Goal: Communication & Community: Ask a question

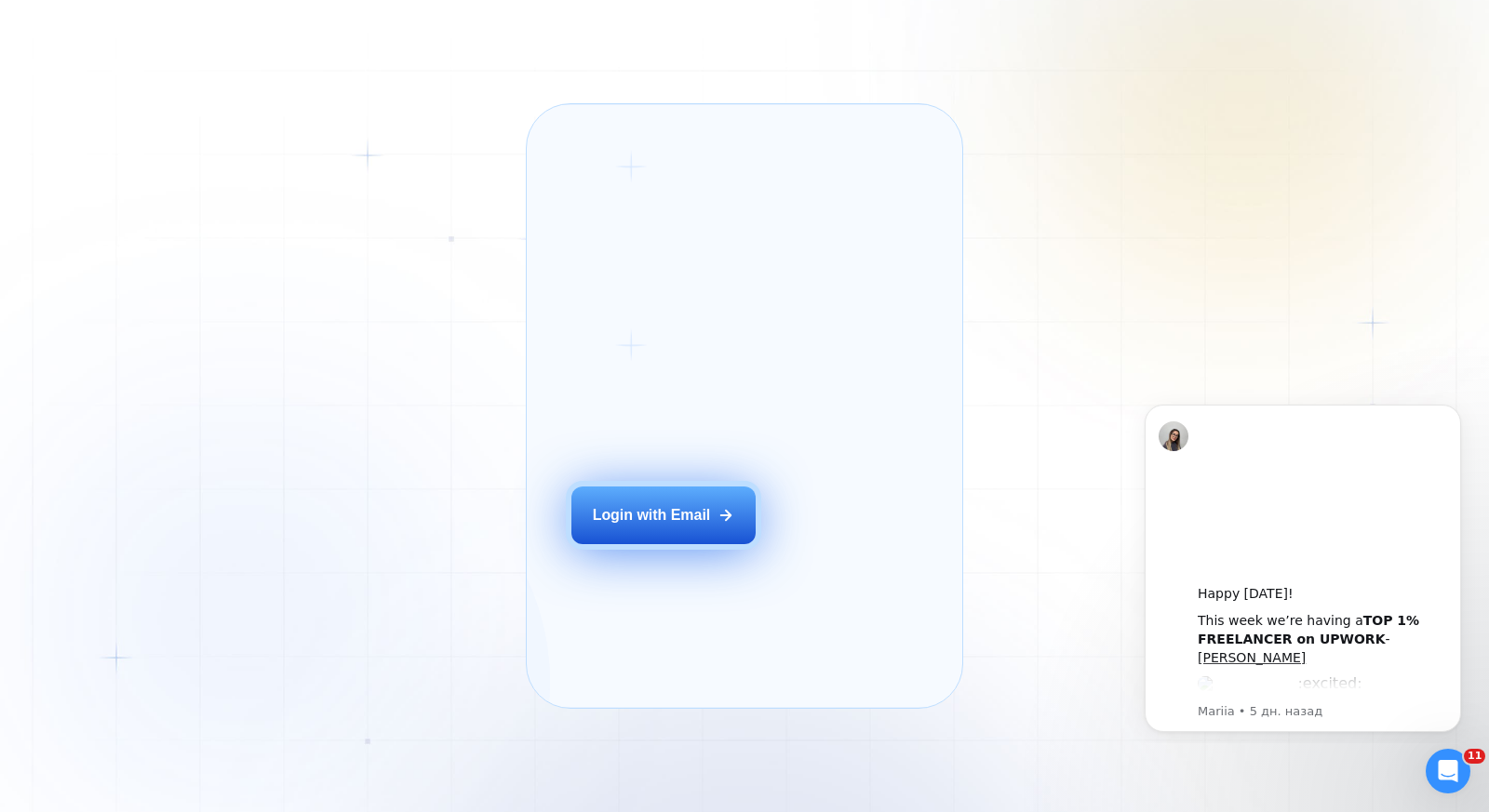
click at [676, 544] on button "Login with Email" at bounding box center [663, 515] width 184 height 58
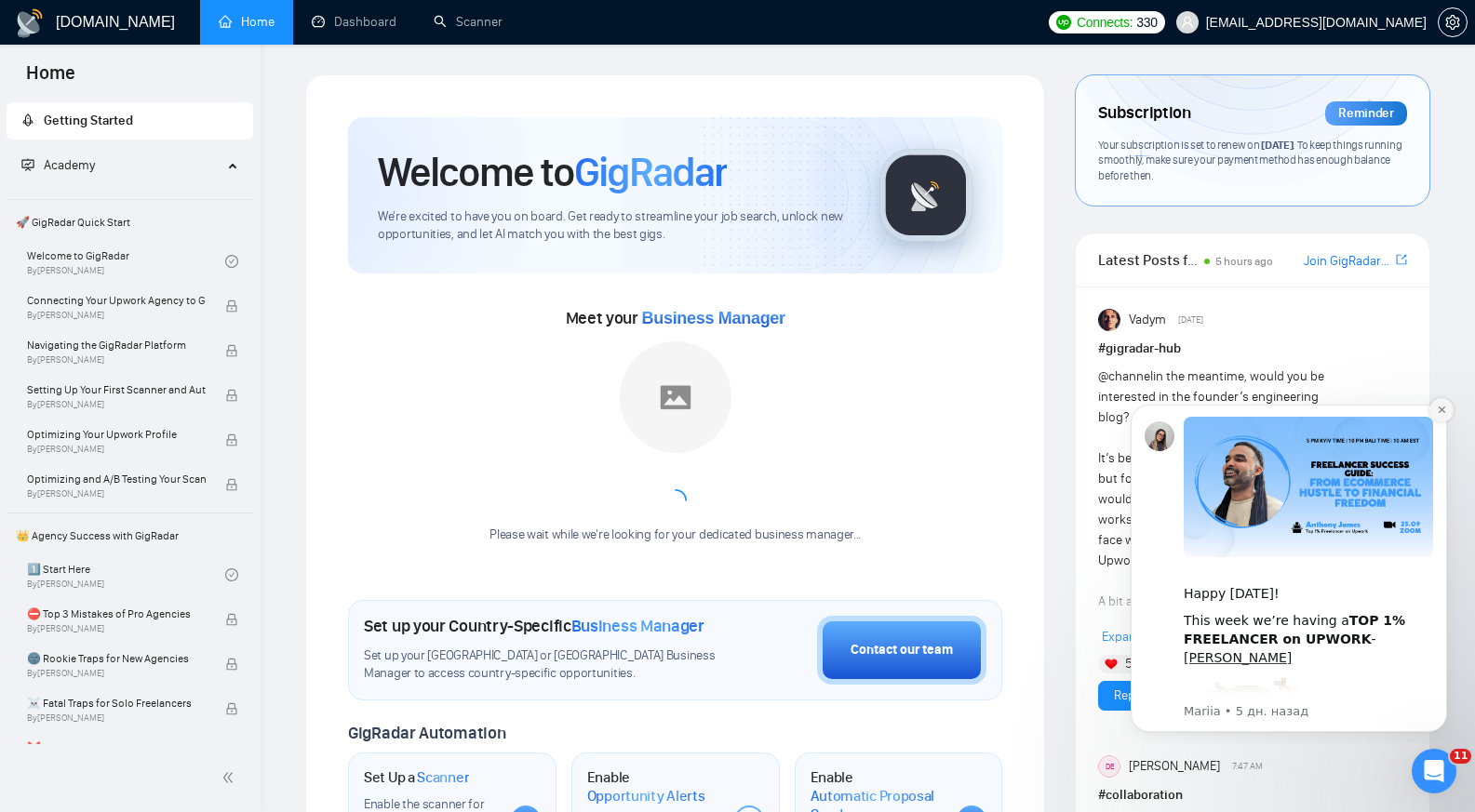
click at [1446, 401] on button "Dismiss notification" at bounding box center [1441, 411] width 24 height 24
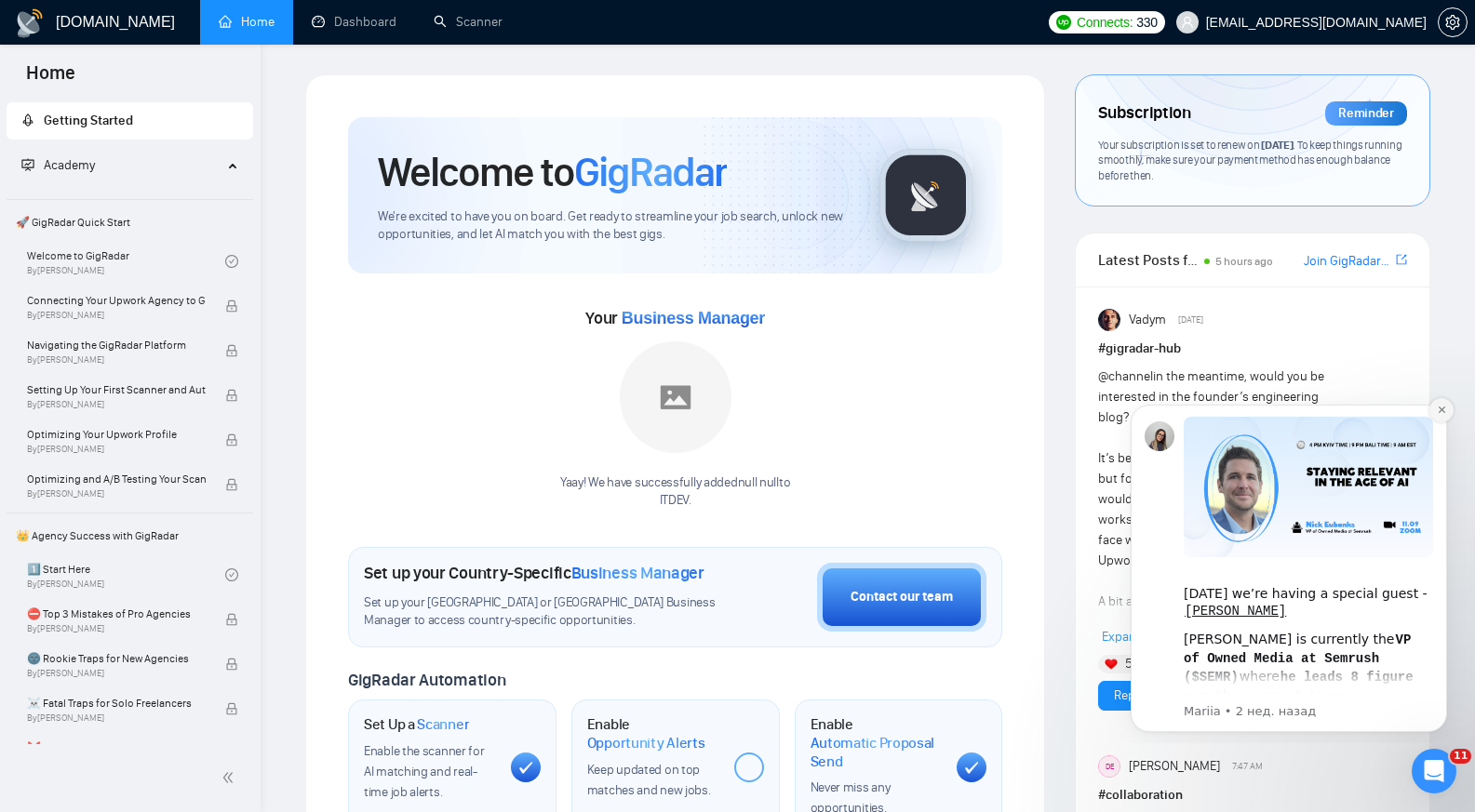
click at [1440, 407] on icon "Dismiss notification" at bounding box center [1441, 410] width 10 height 10
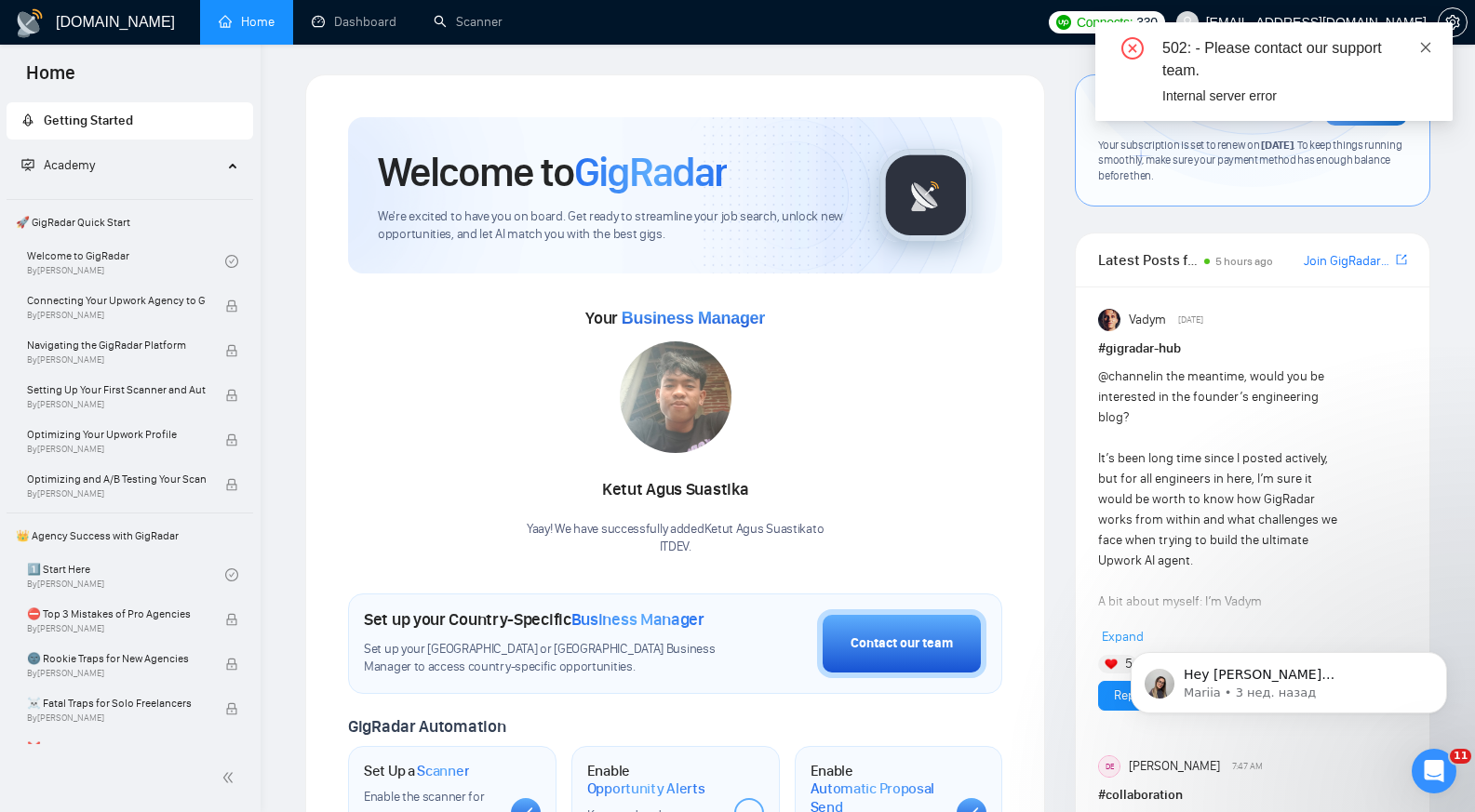
click at [1429, 46] on icon "close" at bounding box center [1426, 48] width 13 height 13
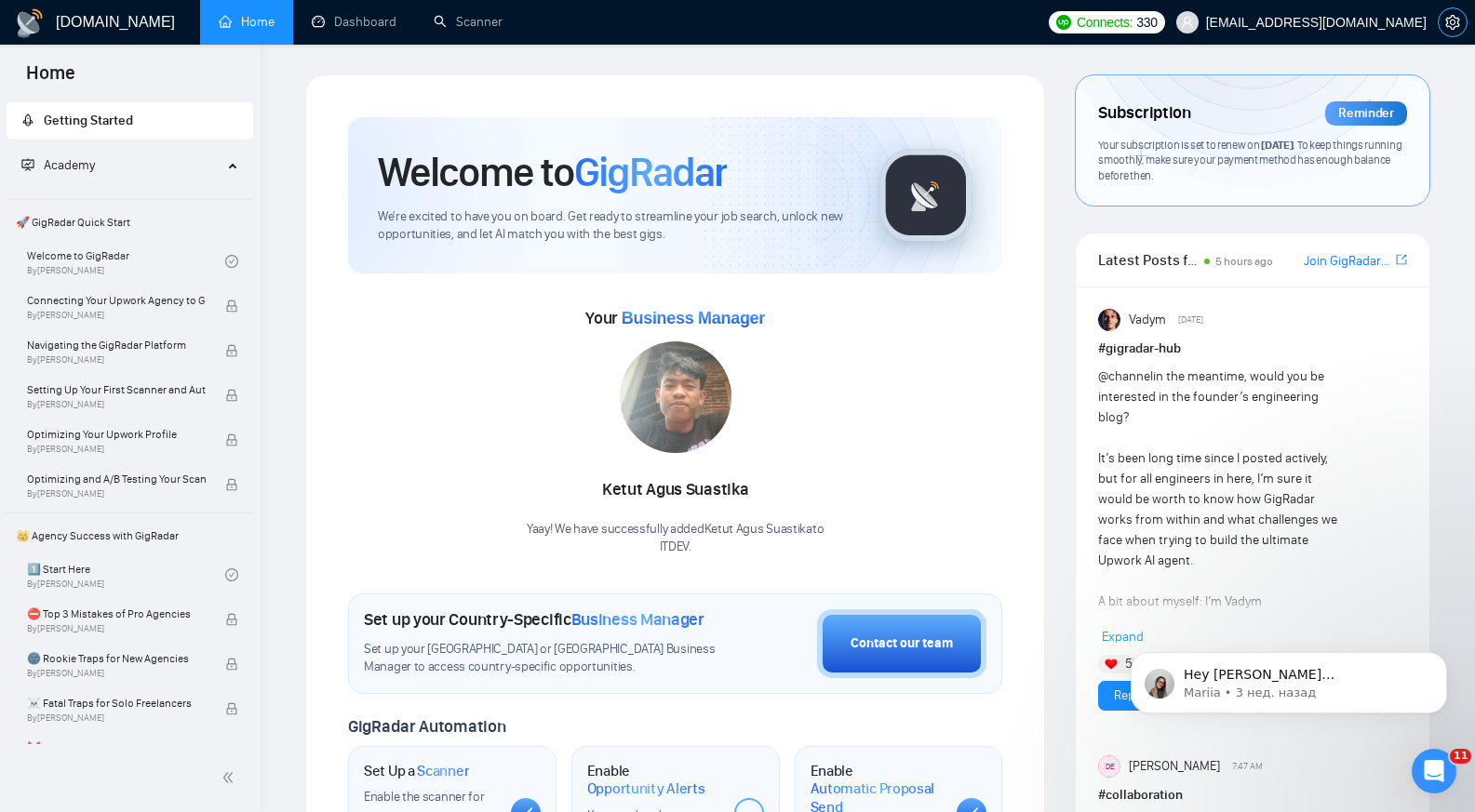
click at [1452, 27] on icon "setting" at bounding box center [1453, 22] width 15 height 15
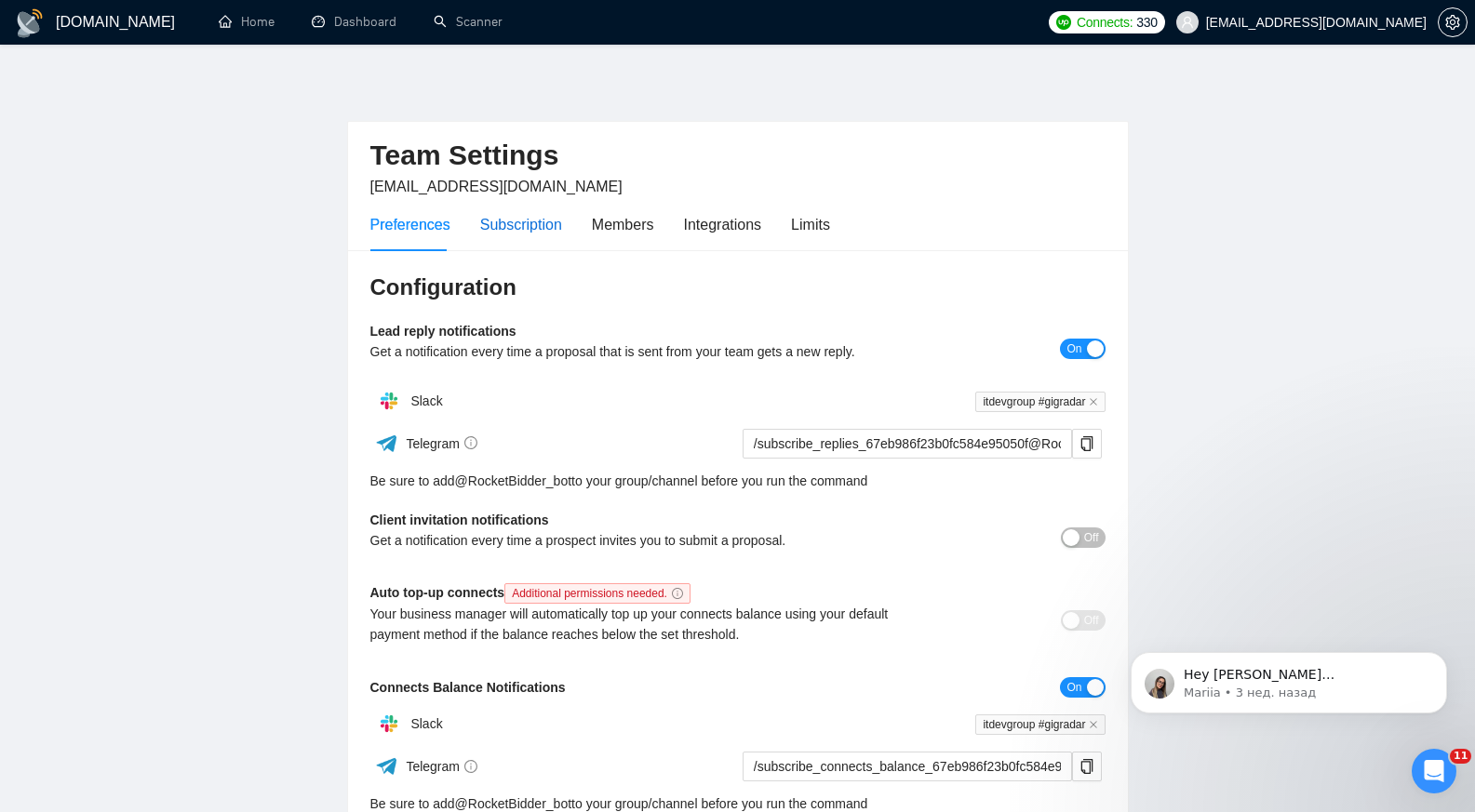
click at [541, 222] on div "Subscription" at bounding box center [521, 224] width 82 height 23
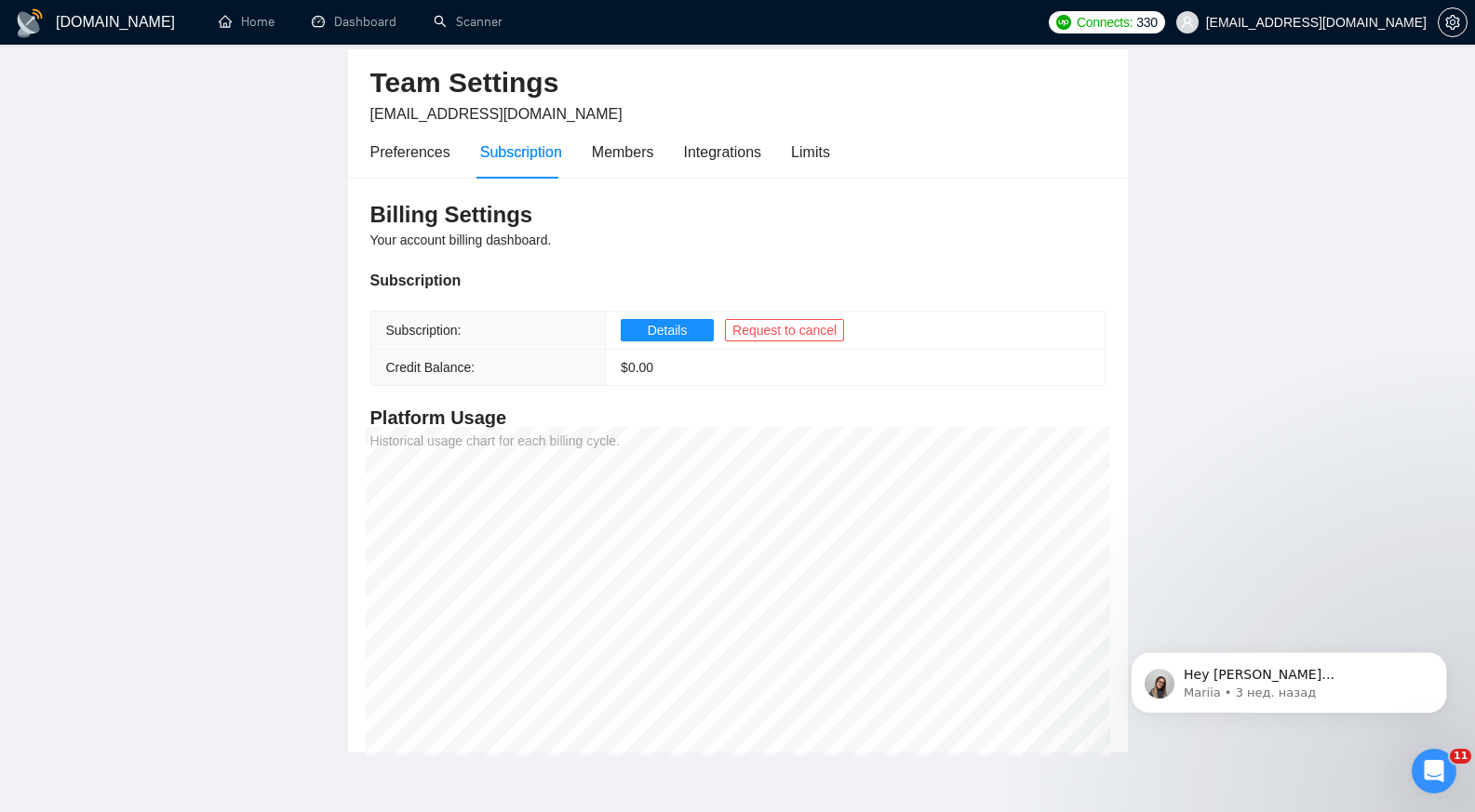
scroll to position [76, 0]
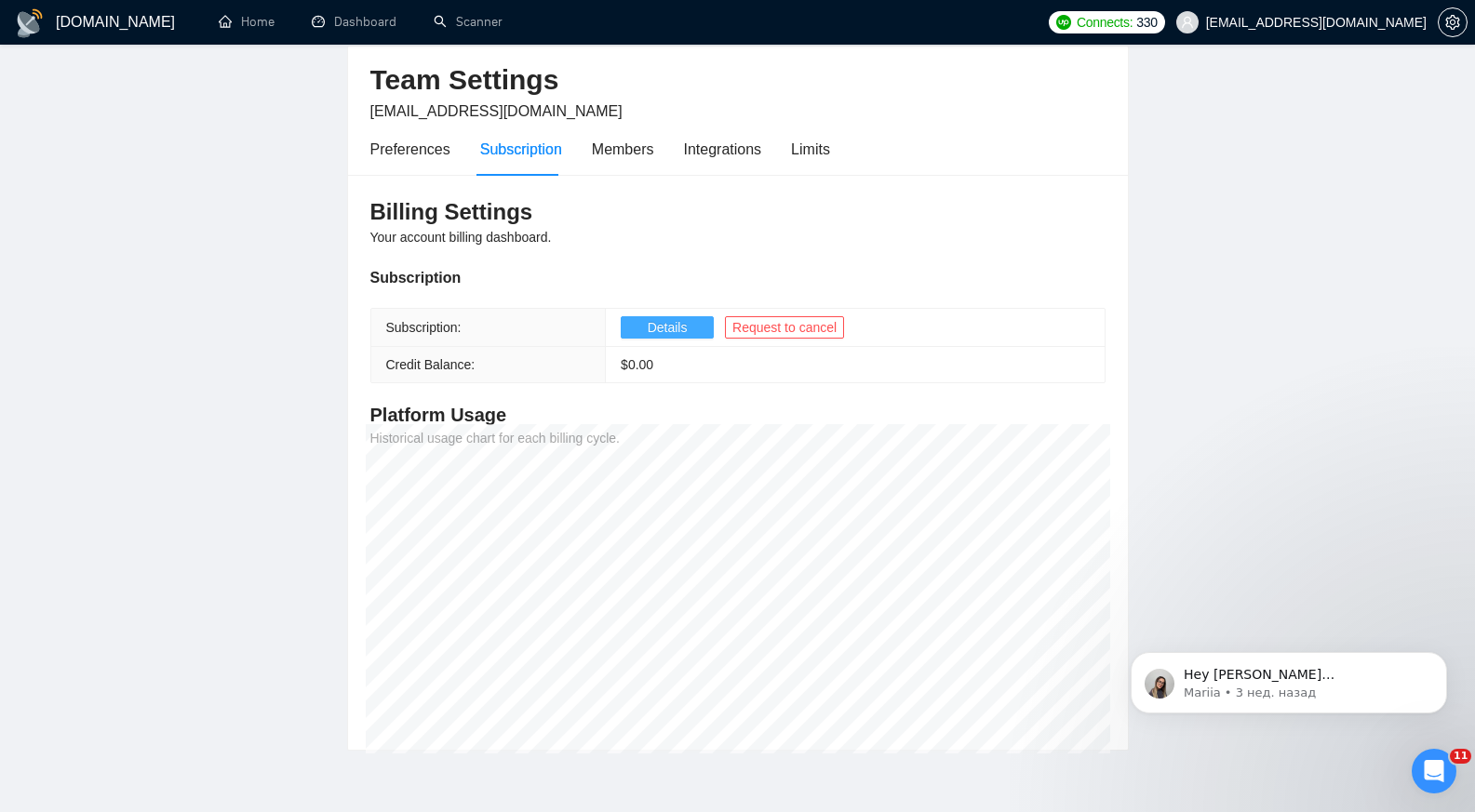
click at [638, 329] on button "Details" at bounding box center [667, 328] width 93 height 22
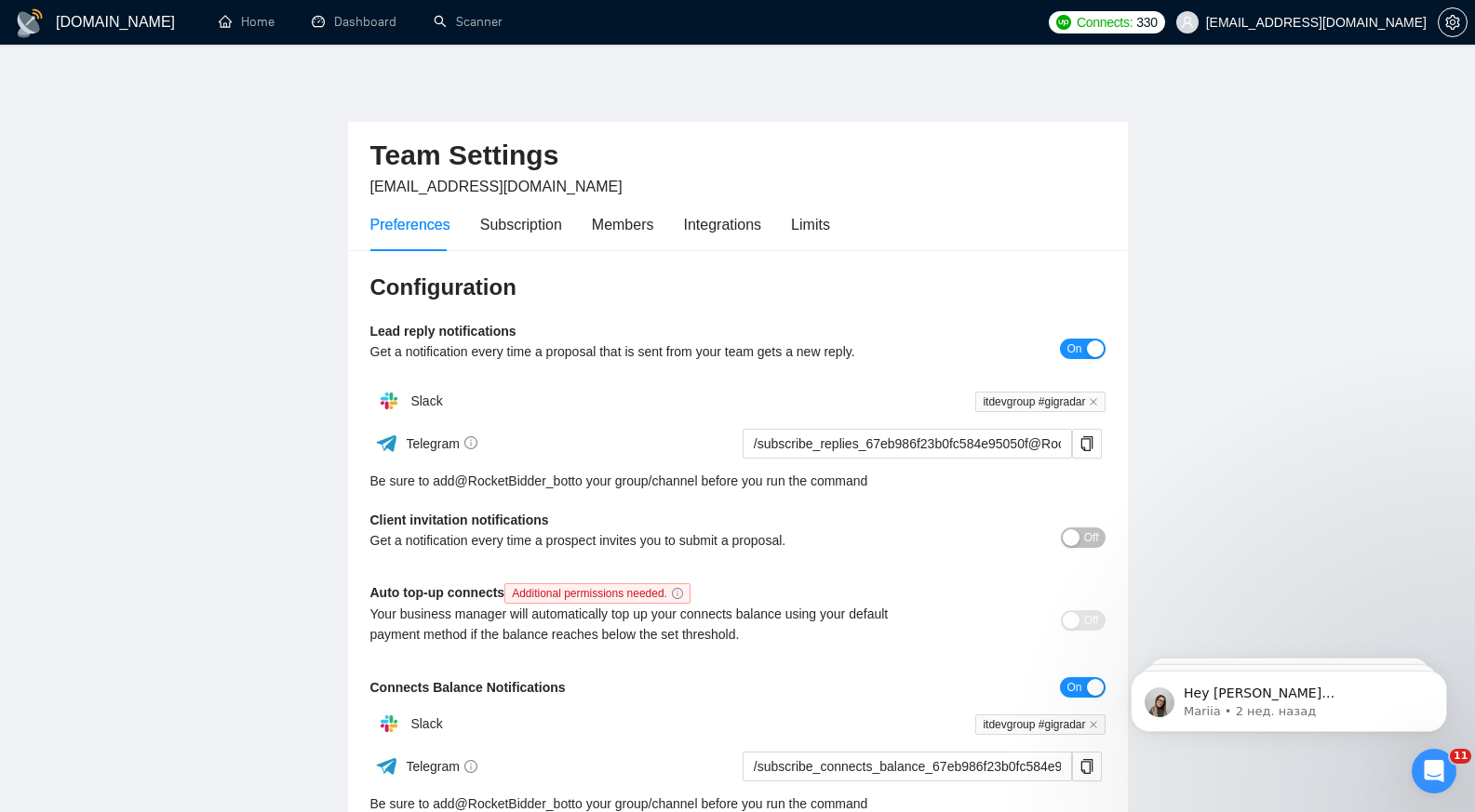
click at [105, 23] on h1 "[DOMAIN_NAME]" at bounding box center [116, 22] width 119 height 45
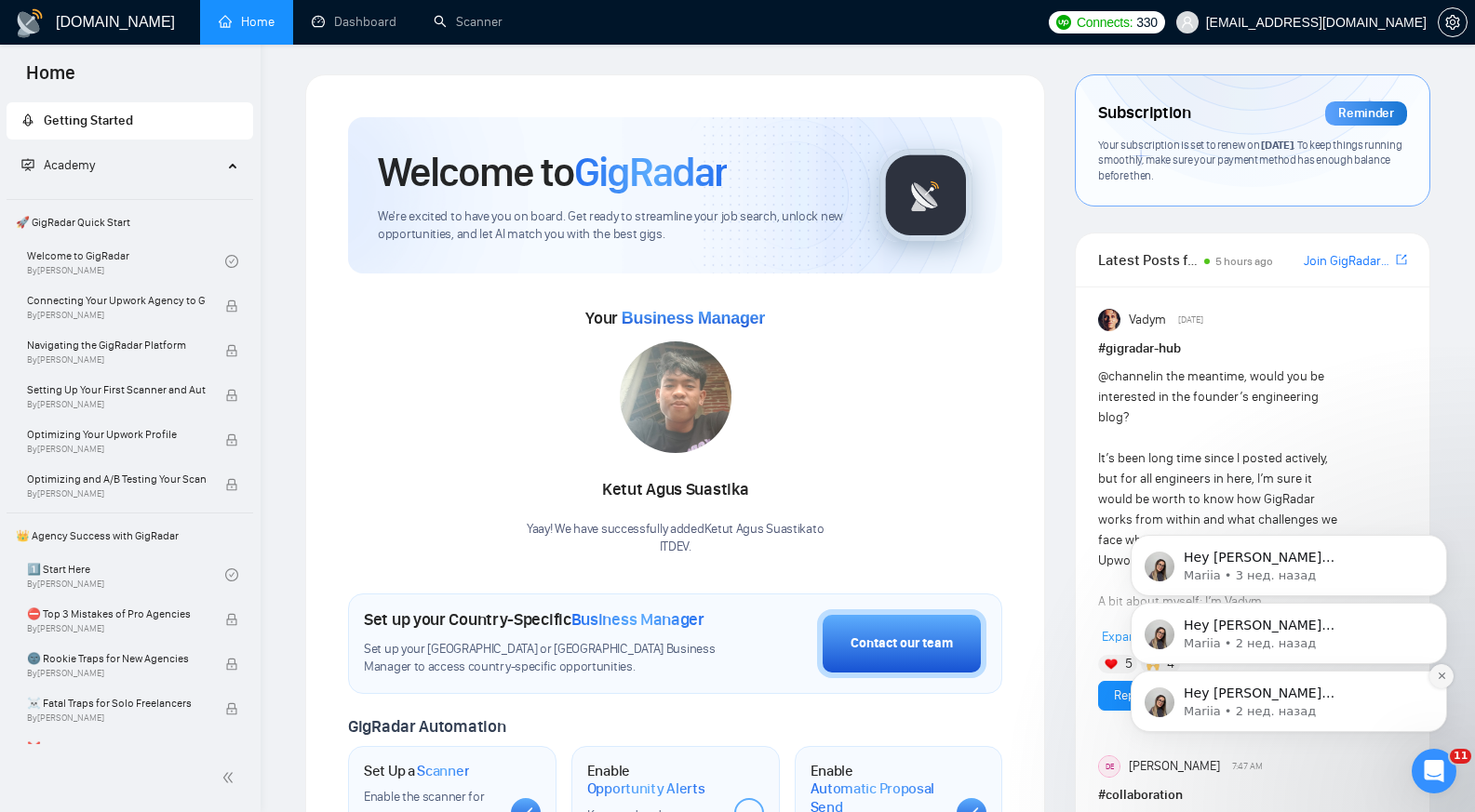
click at [1444, 673] on icon "Dismiss notification" at bounding box center [1441, 676] width 10 height 10
click at [1444, 673] on icon "Dismiss notification" at bounding box center [1441, 677] width 8 height 8
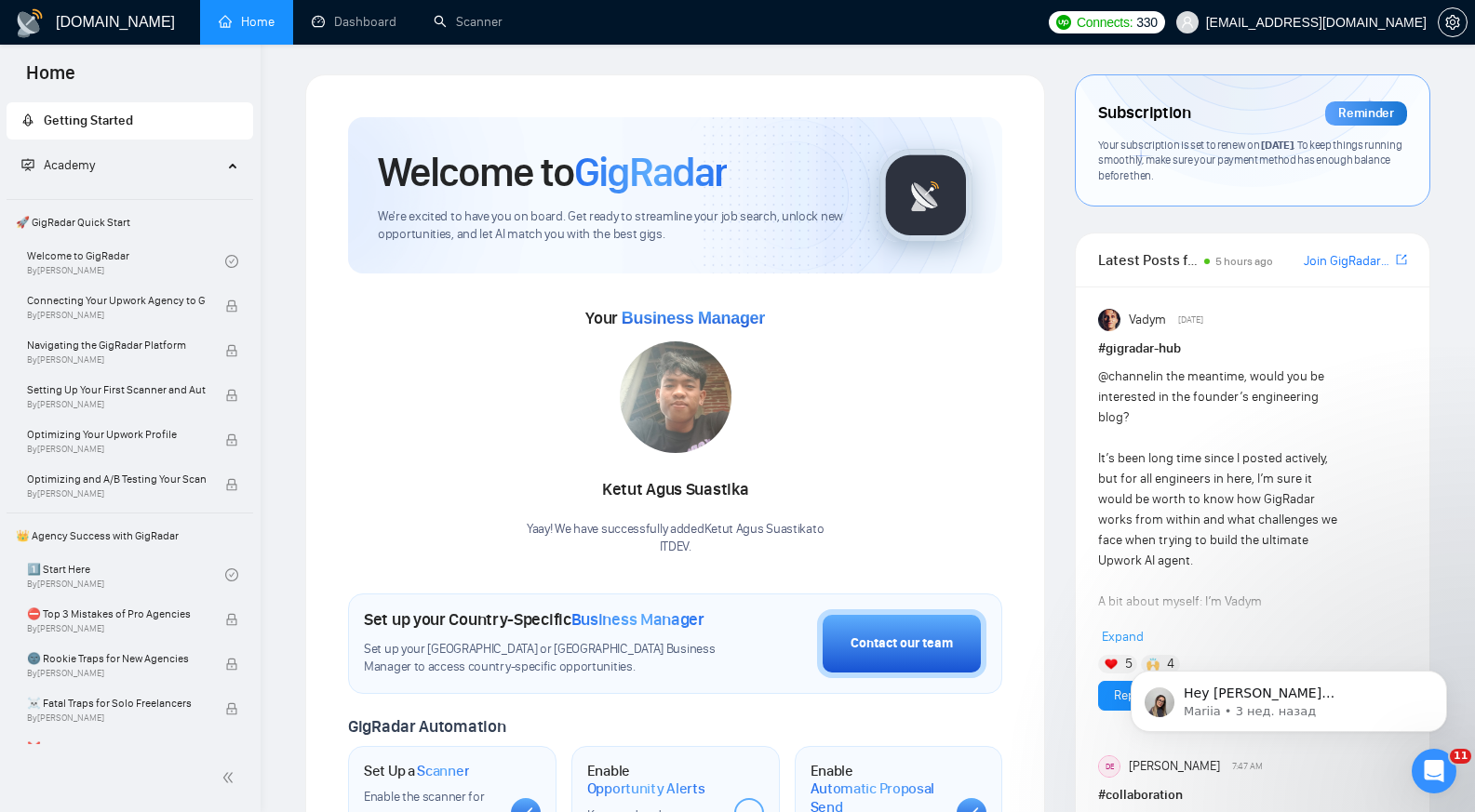
click at [1444, 673] on icon "Dismiss notification" at bounding box center [1441, 677] width 8 height 8
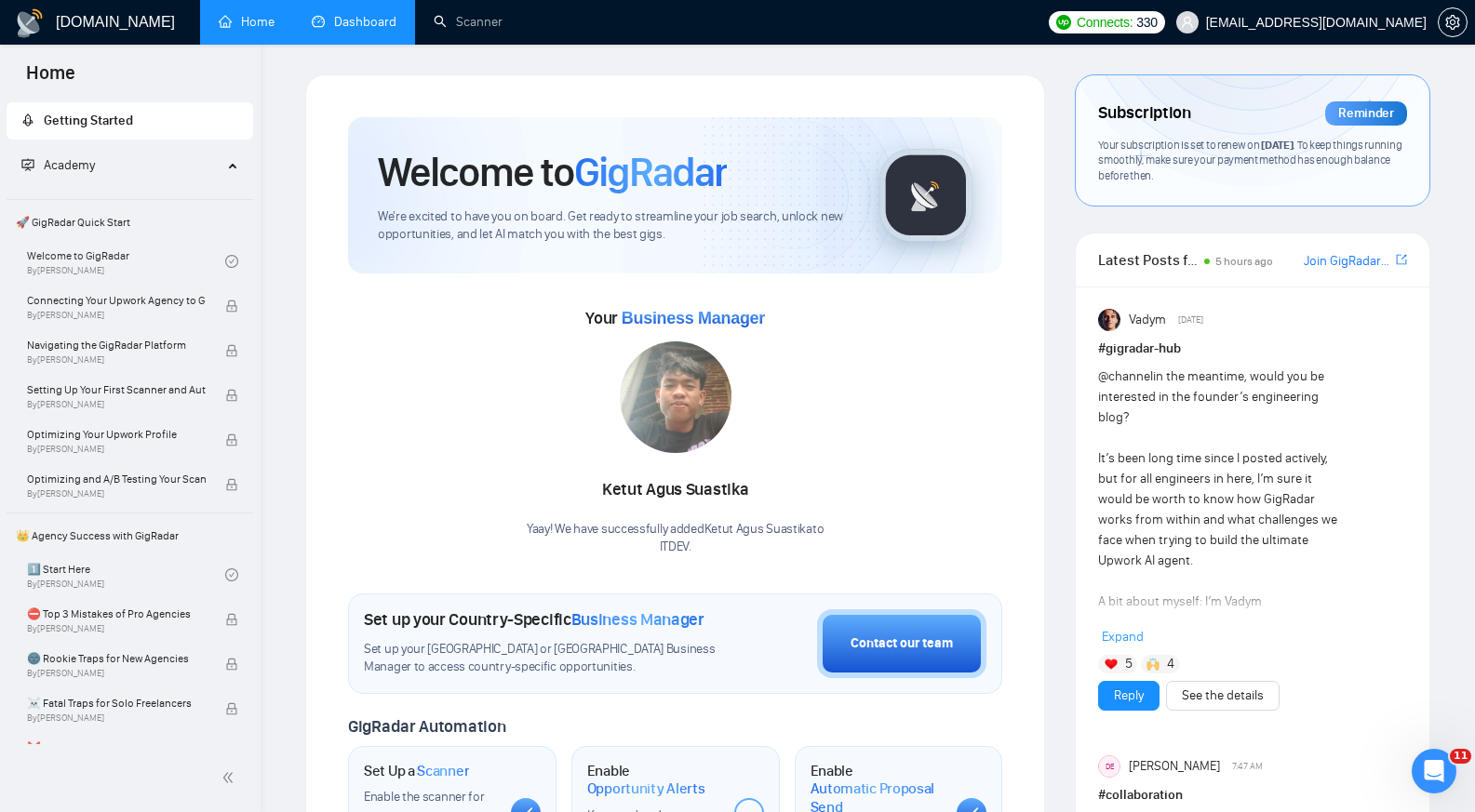
click at [367, 21] on link "Dashboard" at bounding box center [354, 21] width 85 height 16
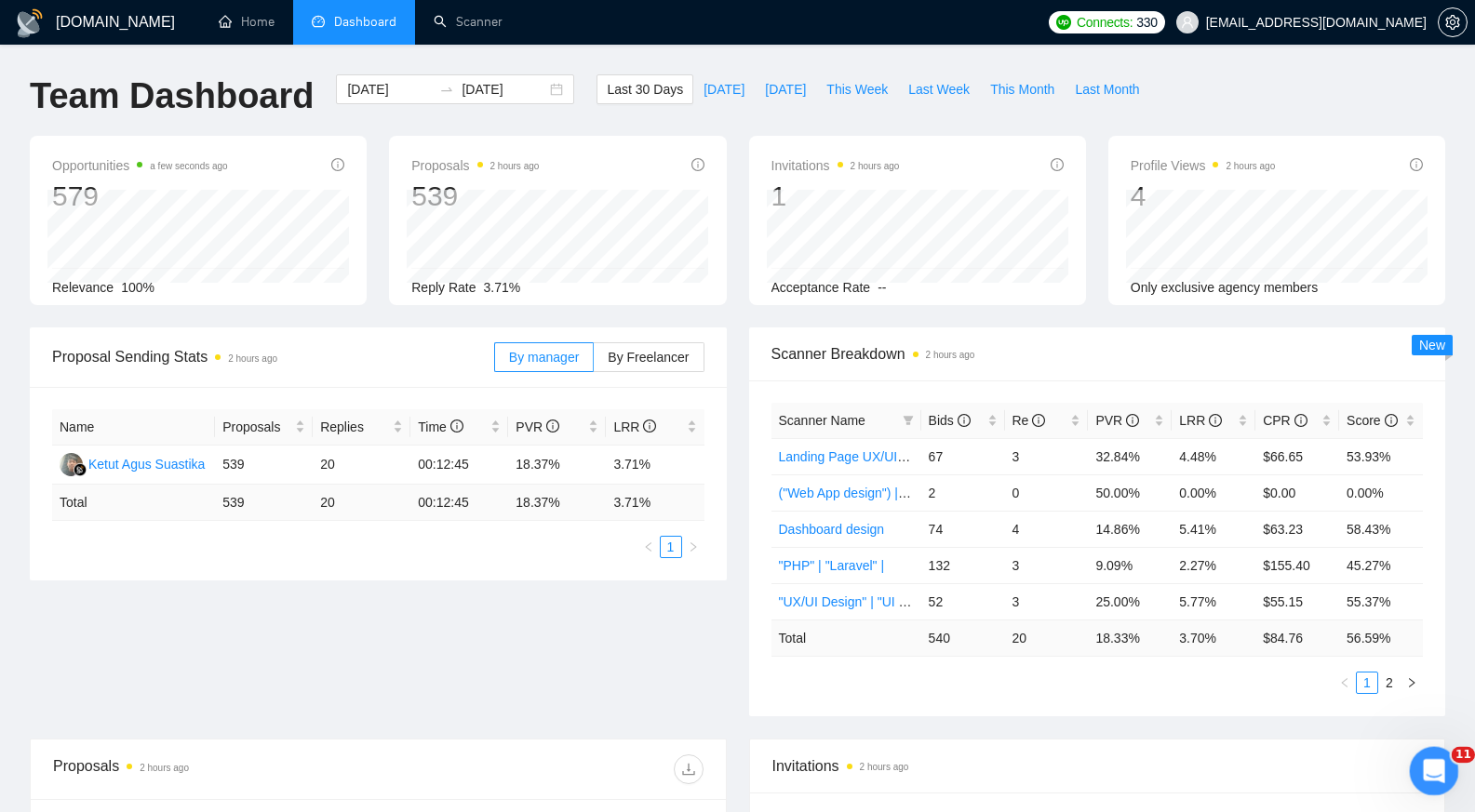
click at [1449, 763] on div "Открыть службу сообщений Intercom" at bounding box center [1431, 768] width 62 height 62
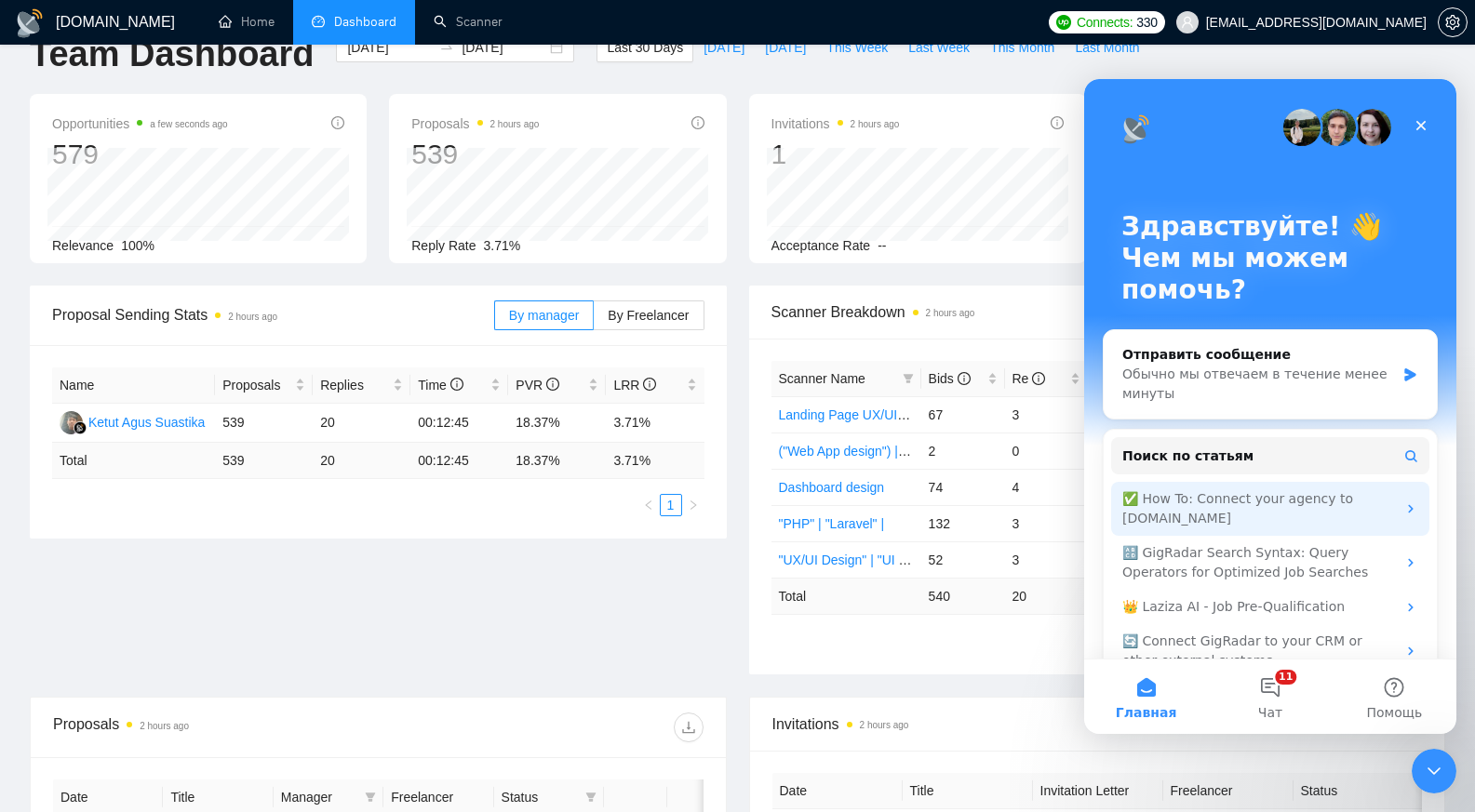
scroll to position [39, 0]
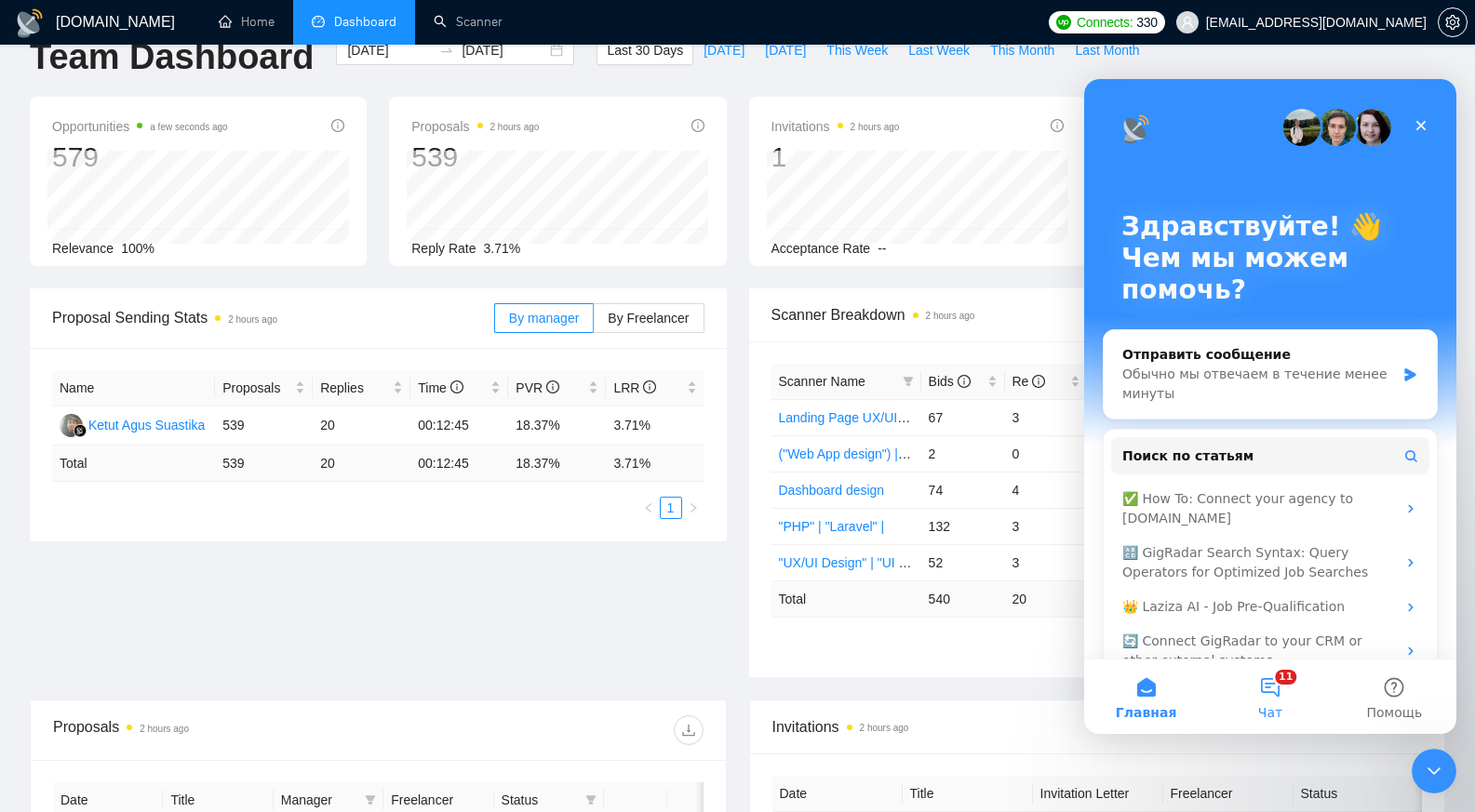
click at [1278, 684] on button "11 Чат" at bounding box center [1270, 697] width 124 height 75
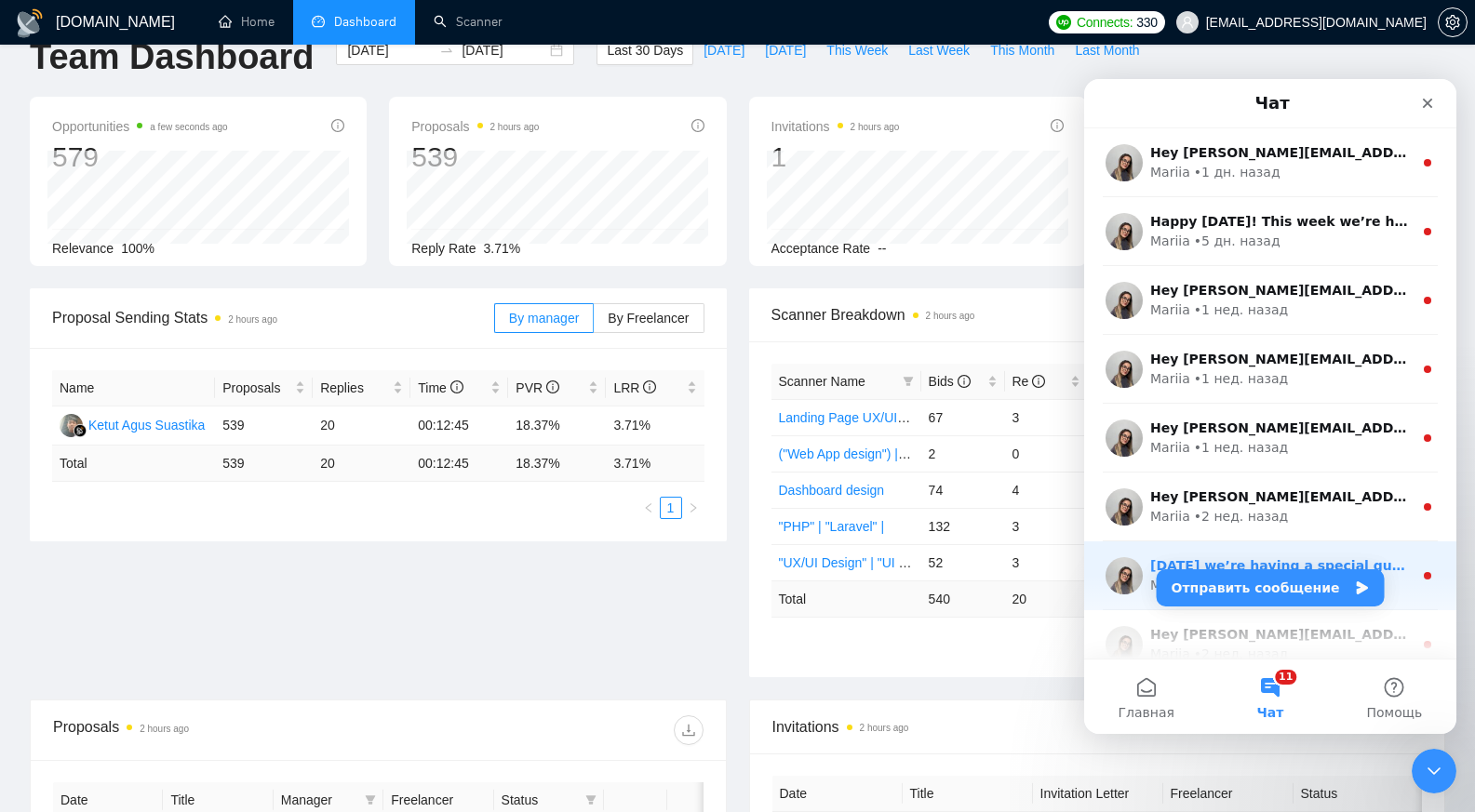
scroll to position [1, 0]
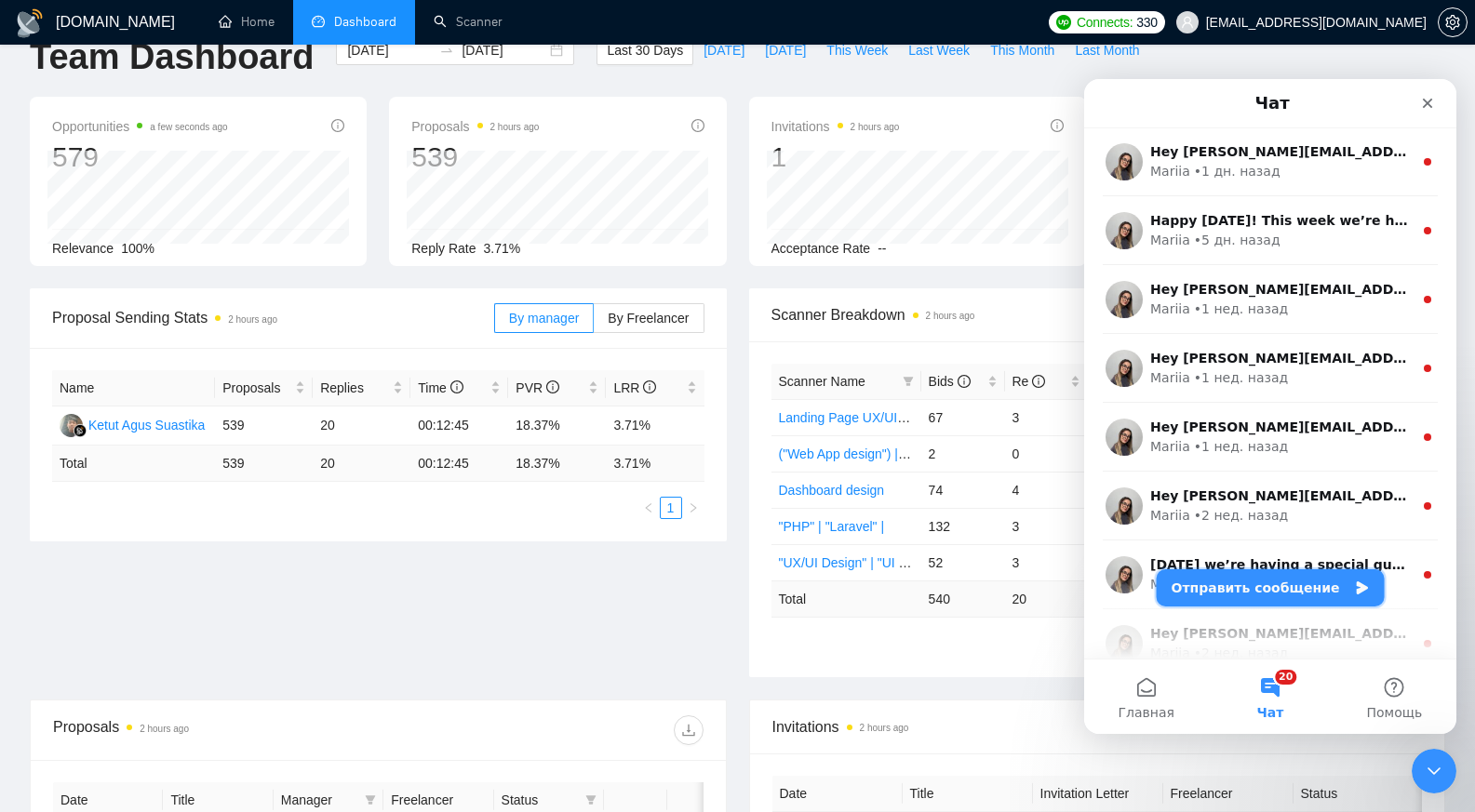
click at [1272, 586] on button "Отправить сообщение" at bounding box center [1271, 588] width 228 height 37
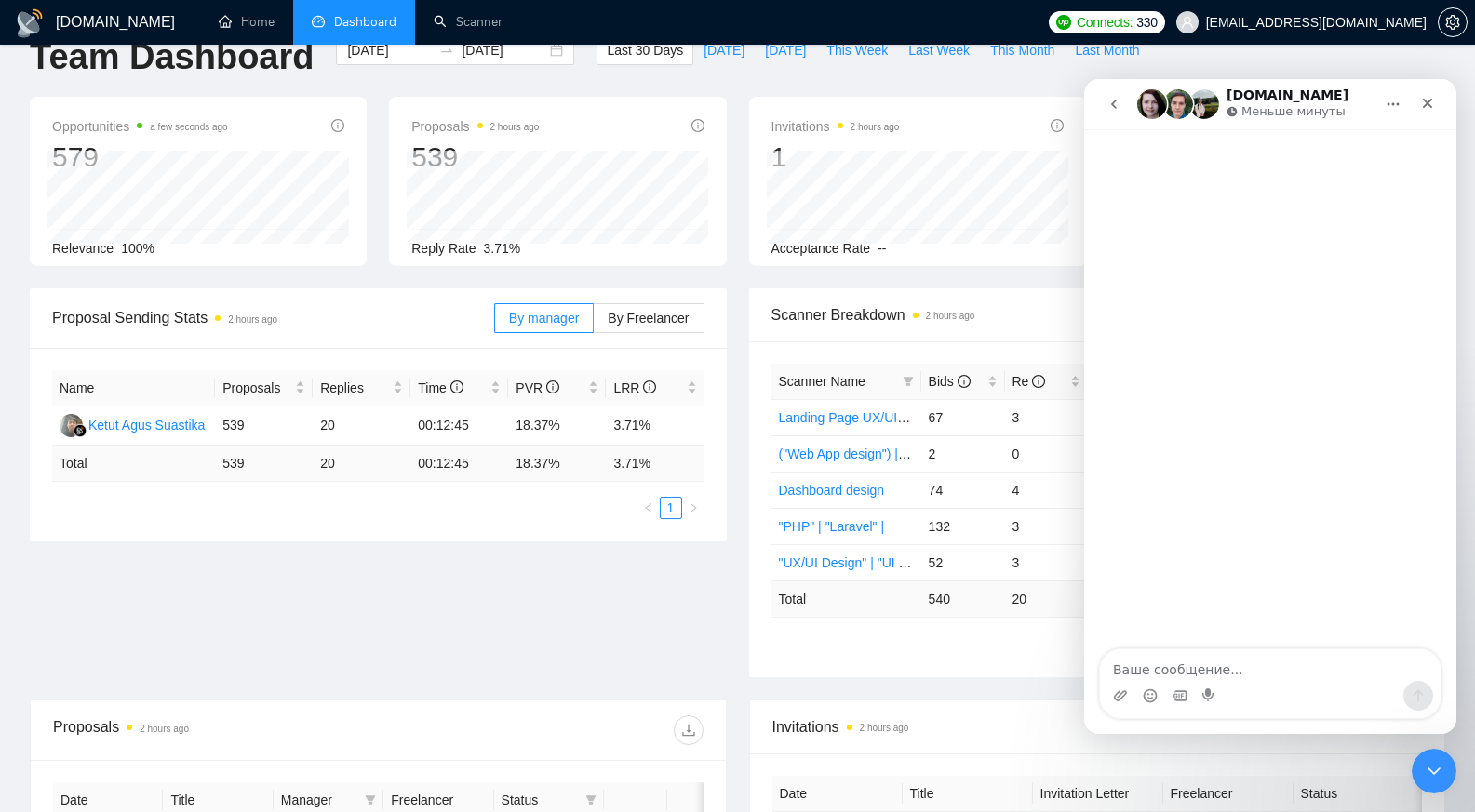
click at [1123, 105] on button "go back" at bounding box center [1114, 105] width 35 height 35
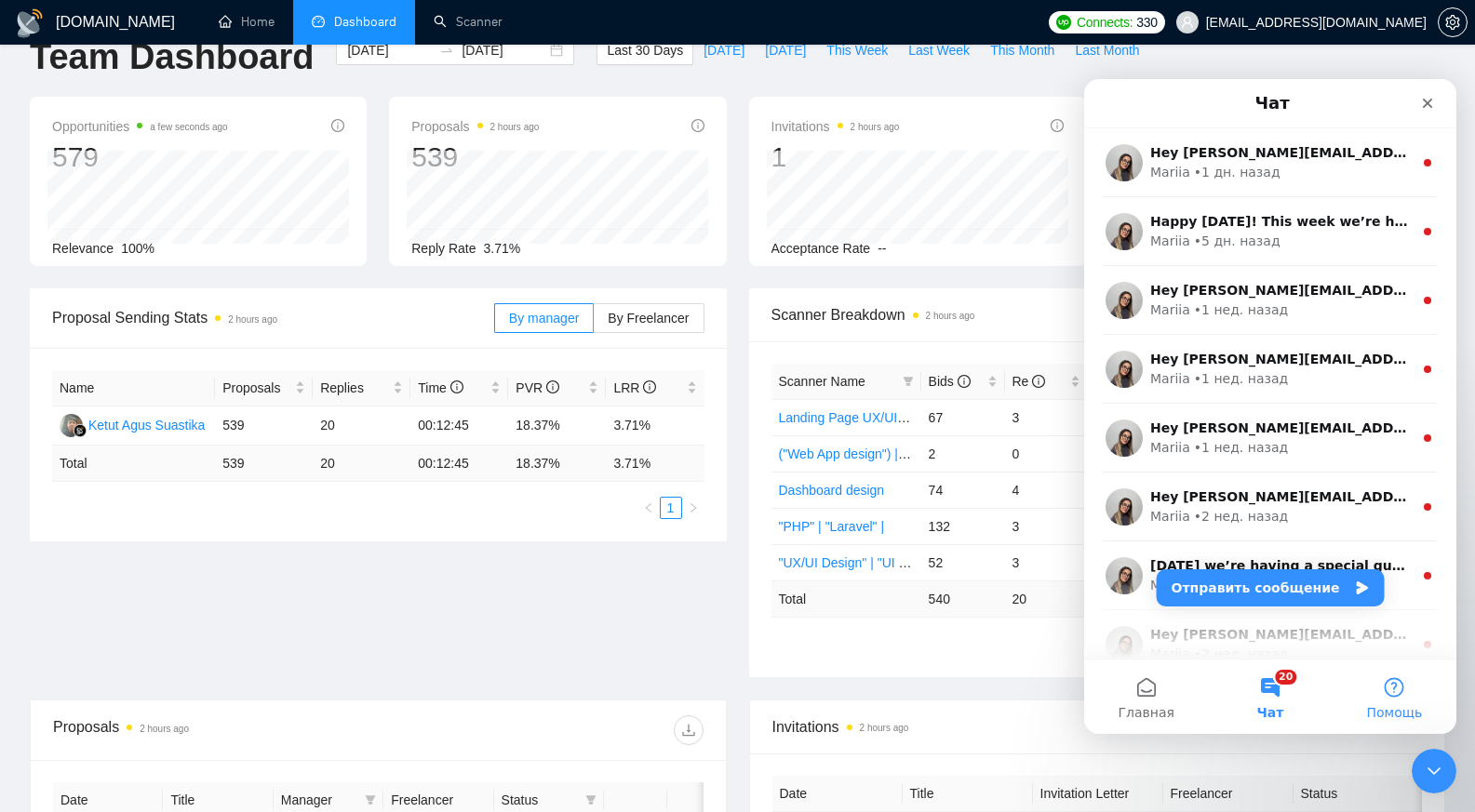
click at [1396, 694] on button "Помощь" at bounding box center [1394, 697] width 124 height 75
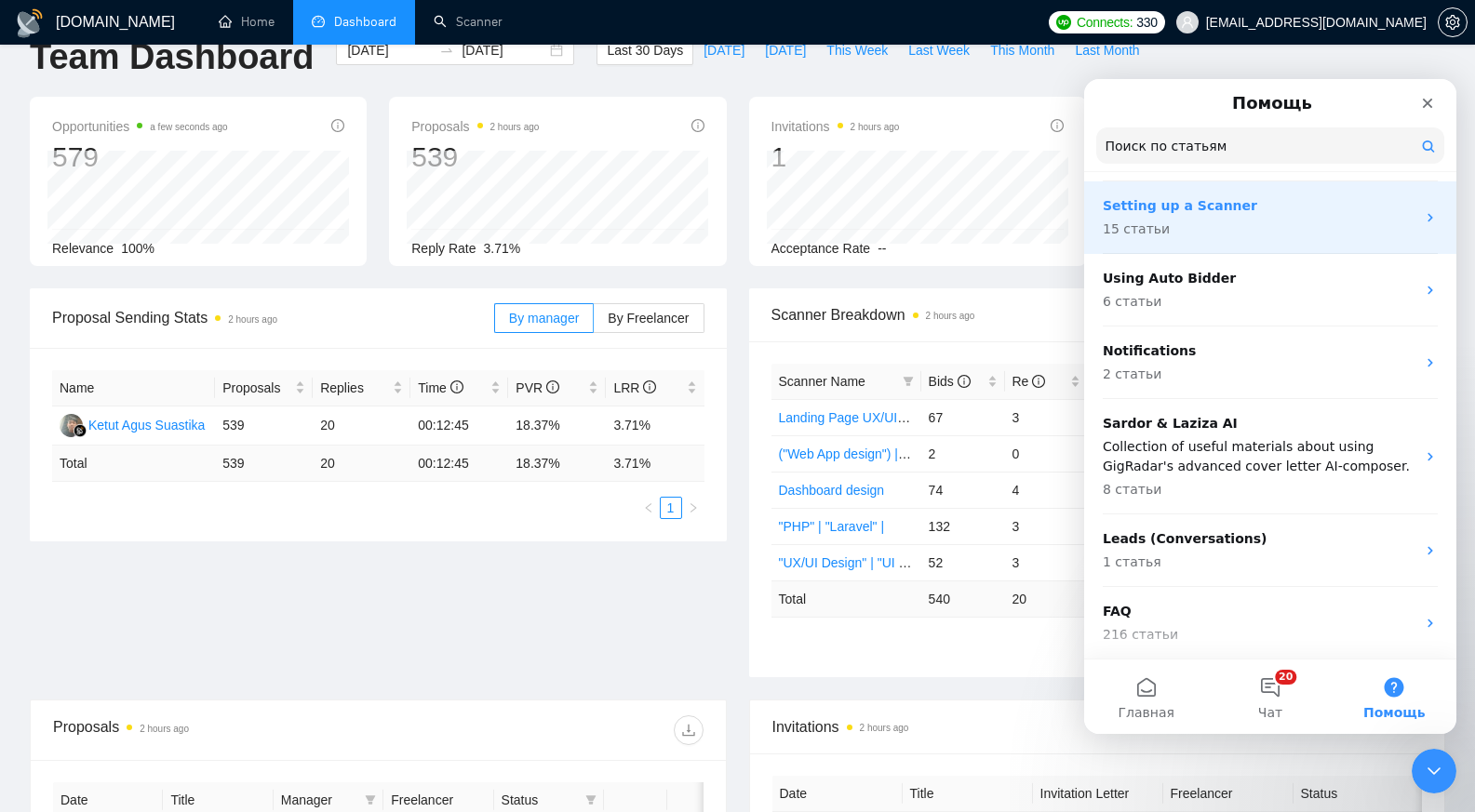
scroll to position [264, 0]
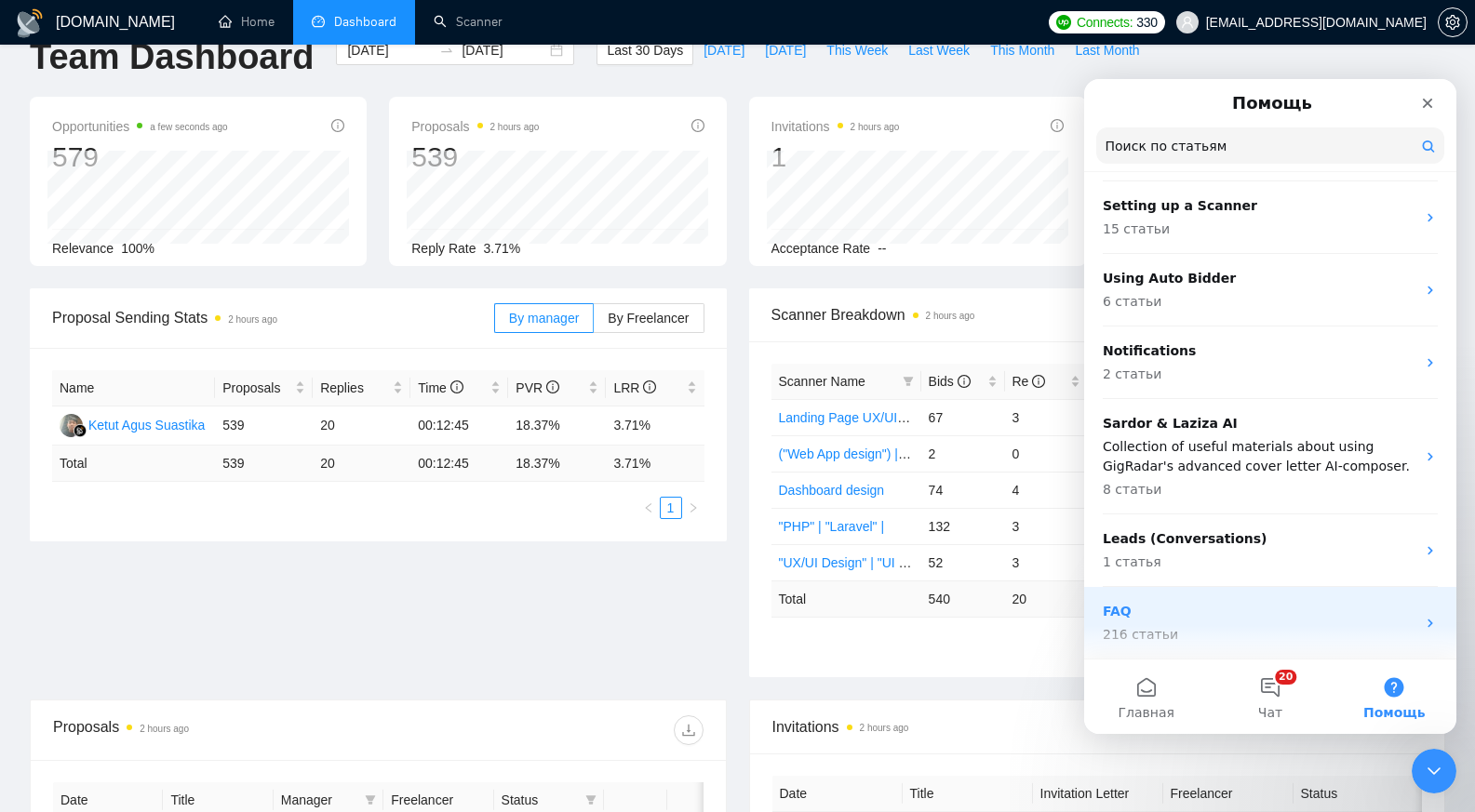
click at [1172, 620] on p "FAQ" at bounding box center [1258, 611] width 313 height 20
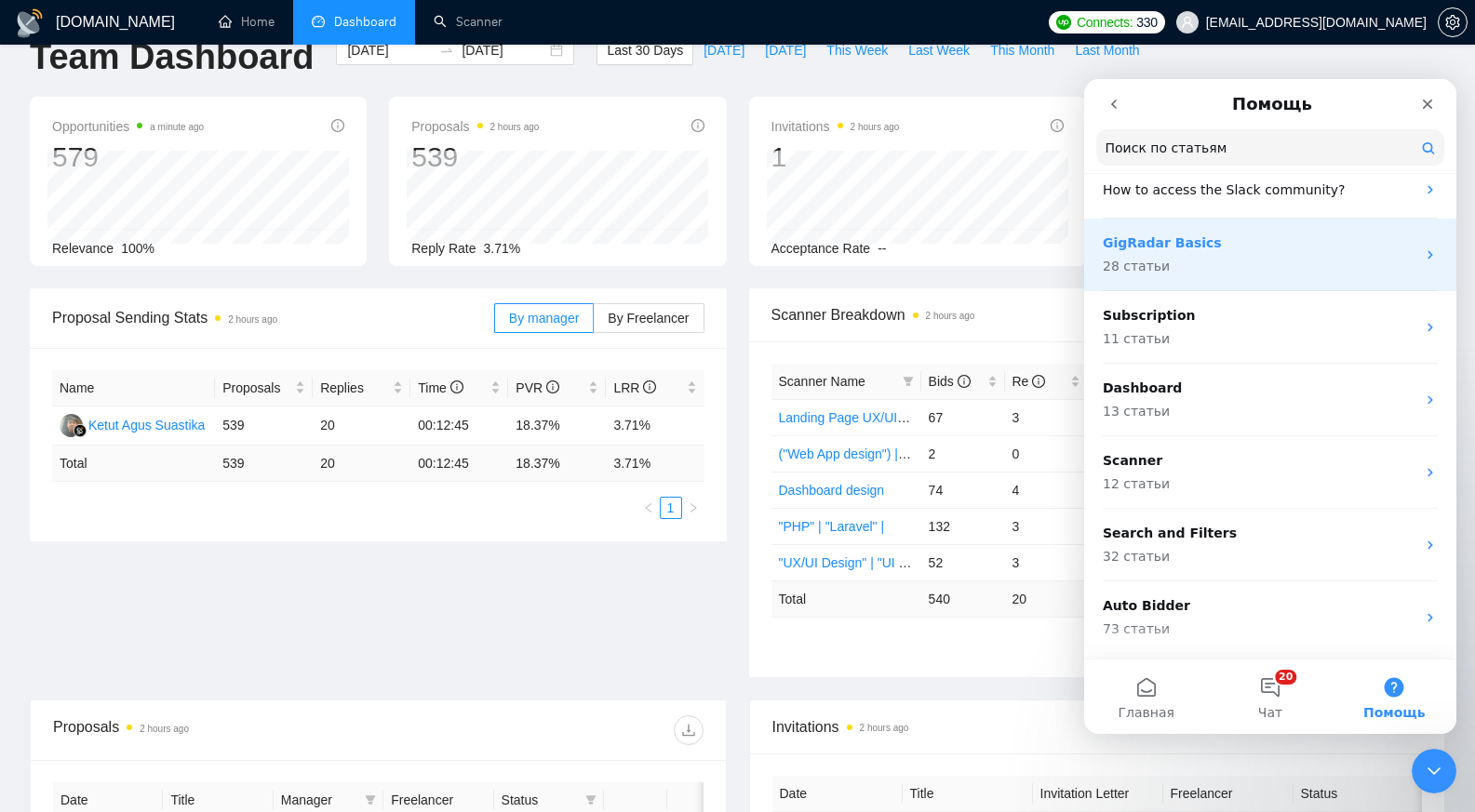
scroll to position [112, 0]
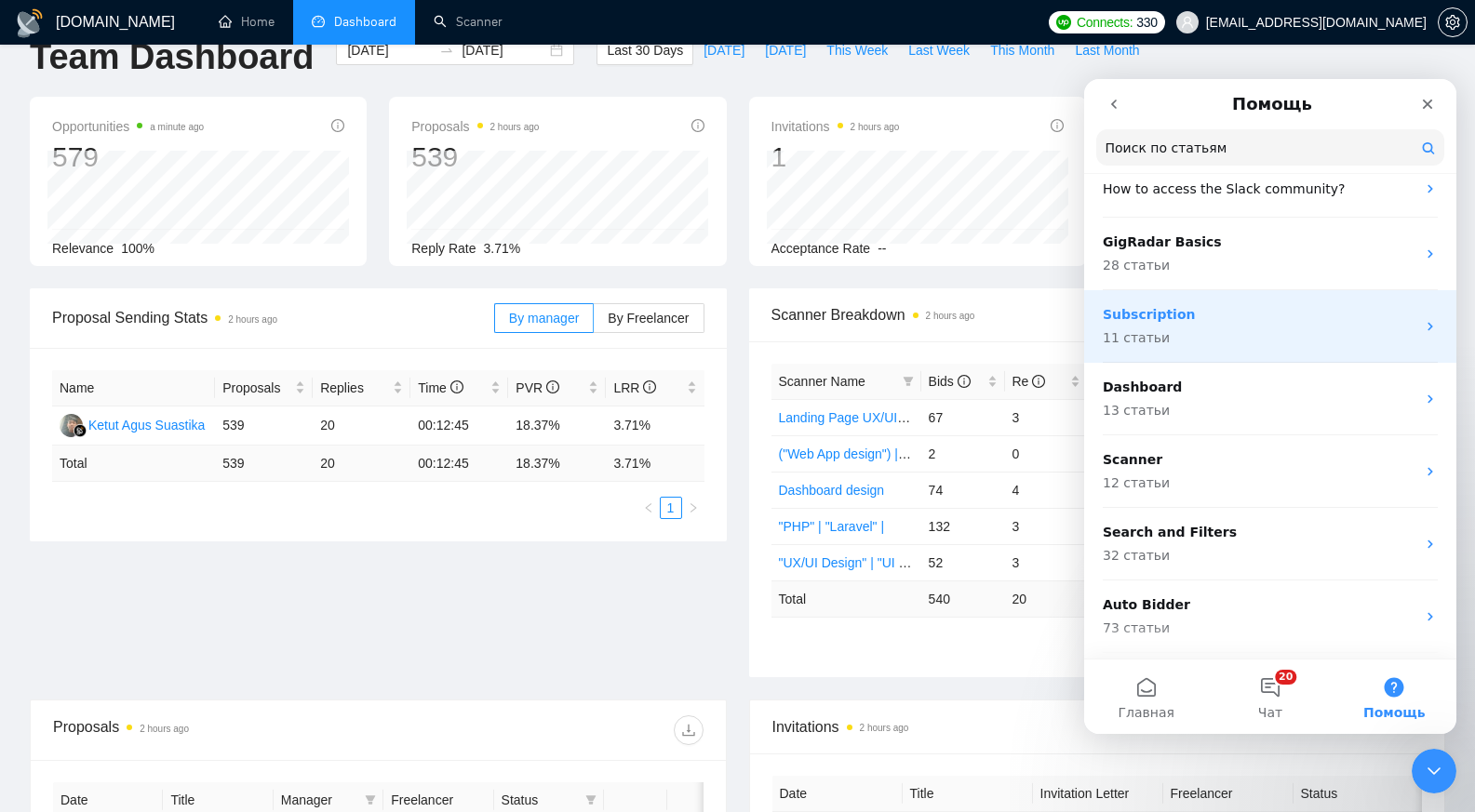
click at [1248, 329] on p "11 статьи" at bounding box center [1258, 338] width 313 height 20
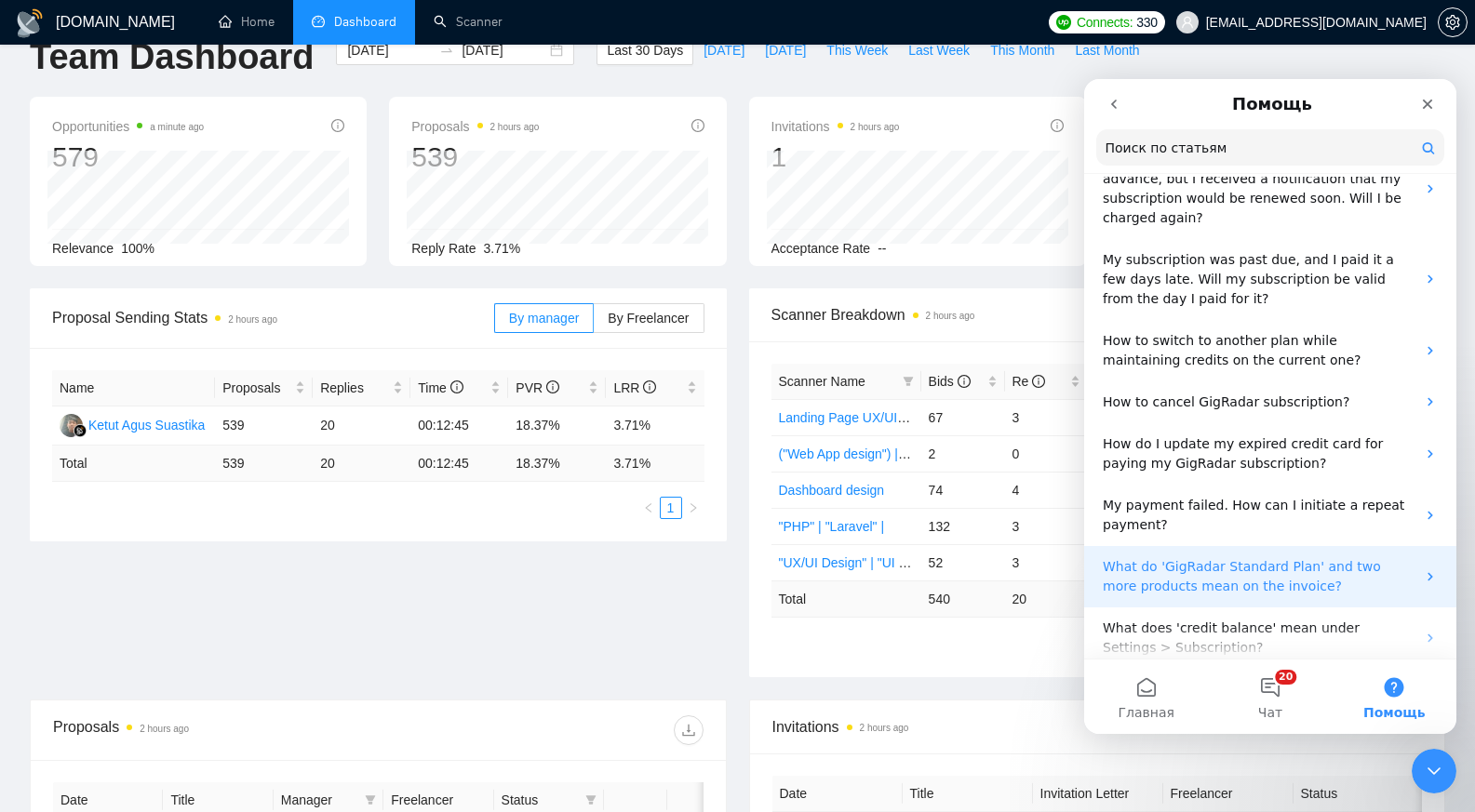
scroll to position [303, 0]
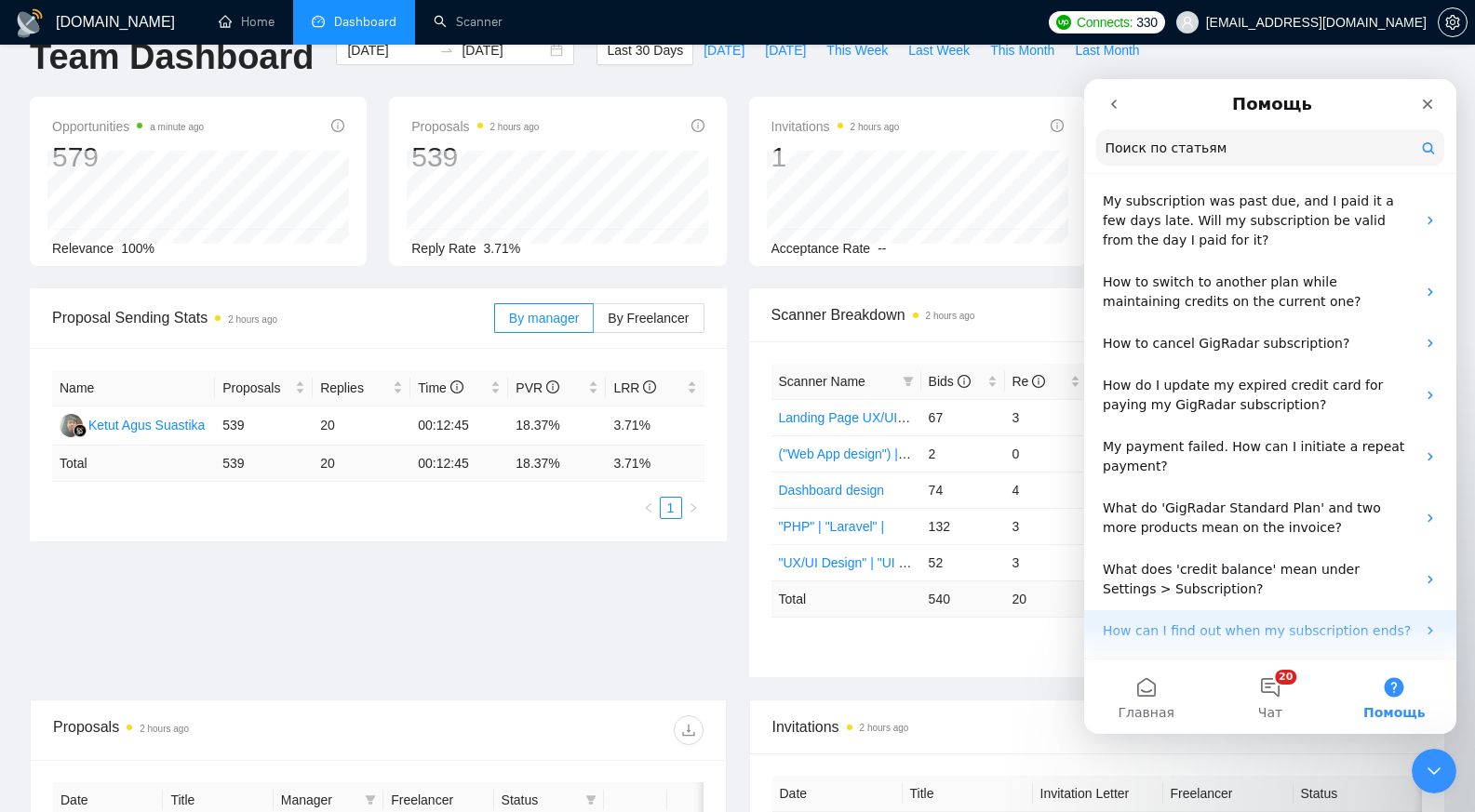
click at [1275, 627] on p "How can I find out when my subscription ends?" at bounding box center [1258, 631] width 313 height 20
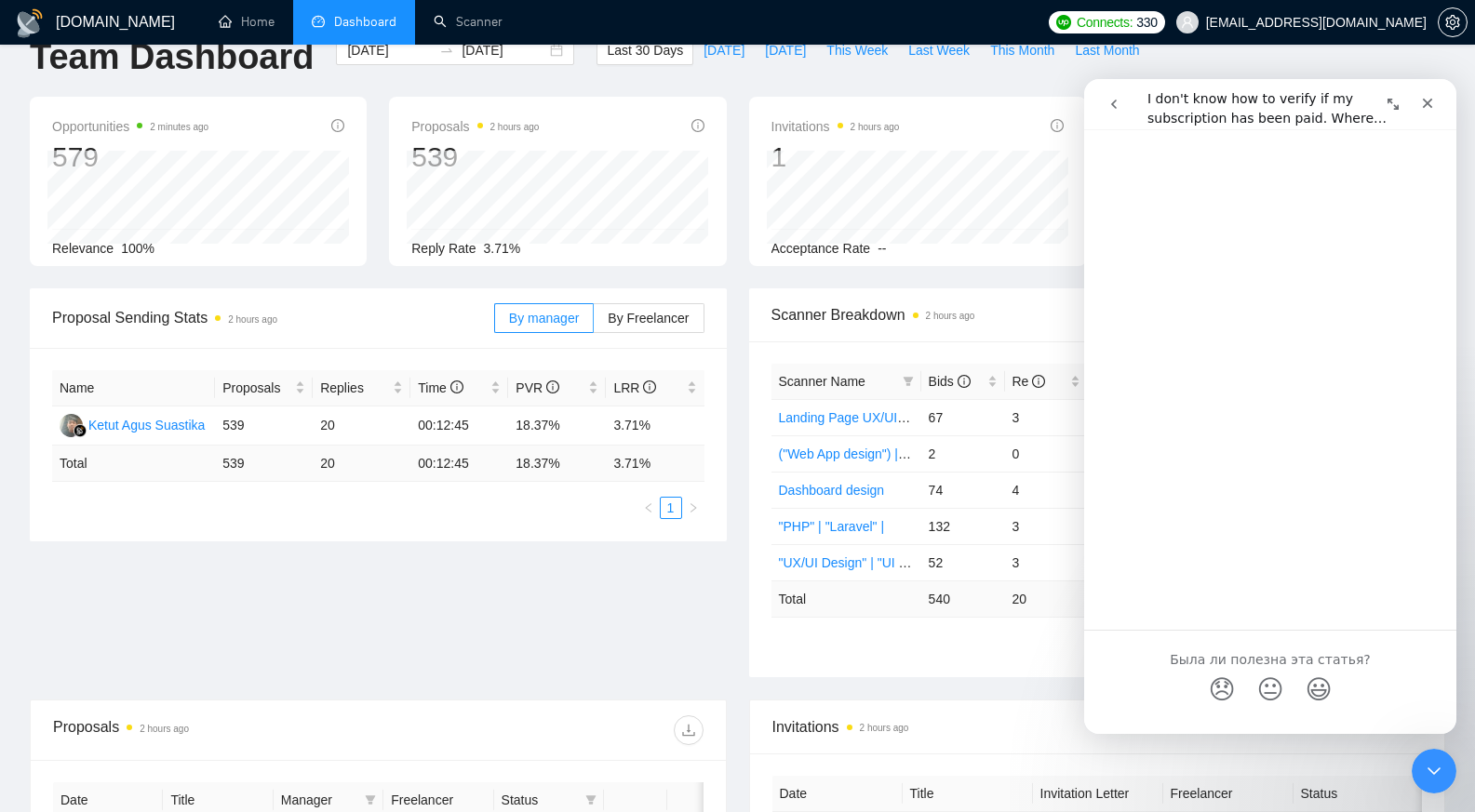
scroll to position [1060, 0]
click at [1115, 102] on icon "go back" at bounding box center [1114, 105] width 6 height 9
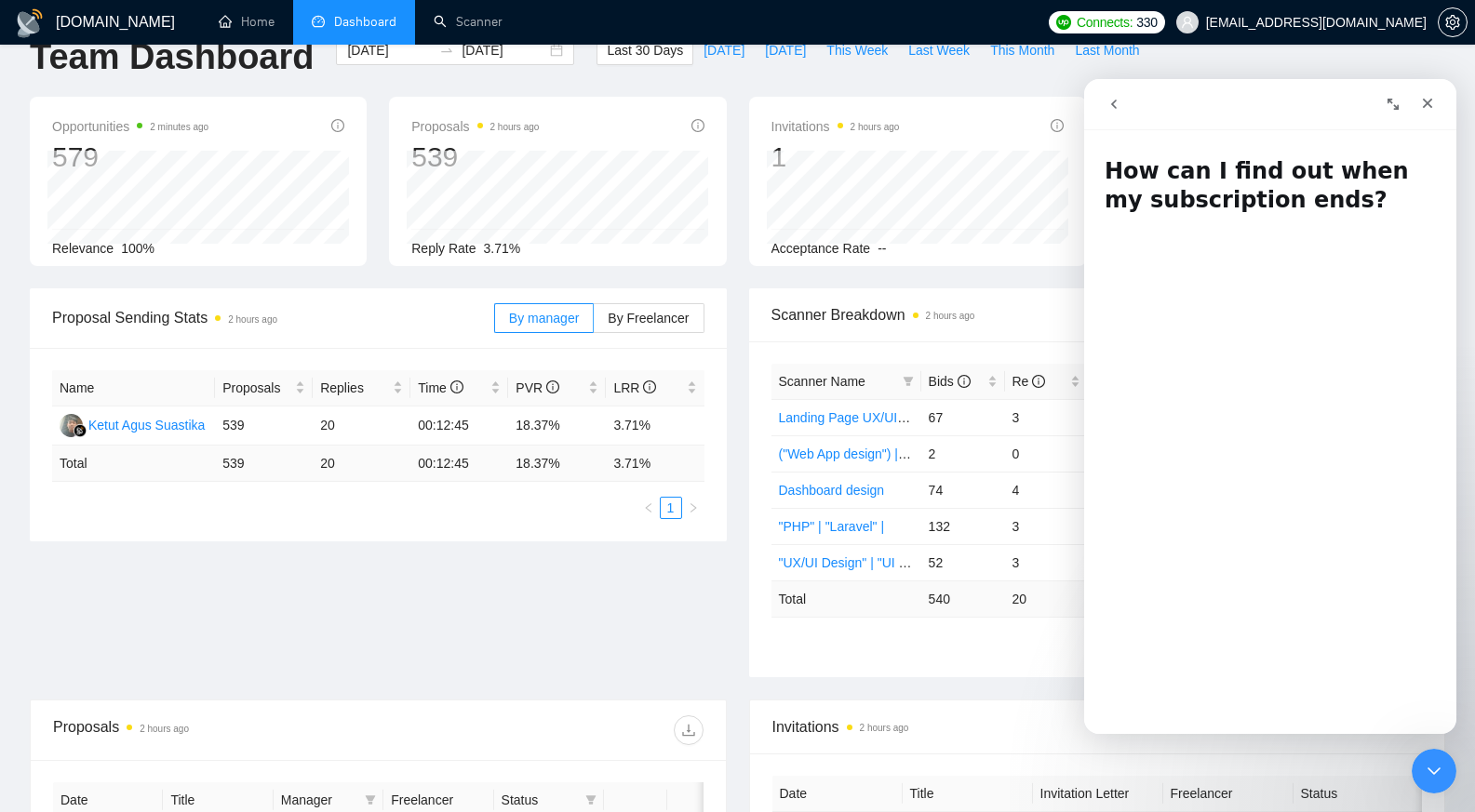
click at [1115, 102] on icon "go back" at bounding box center [1114, 105] width 6 height 9
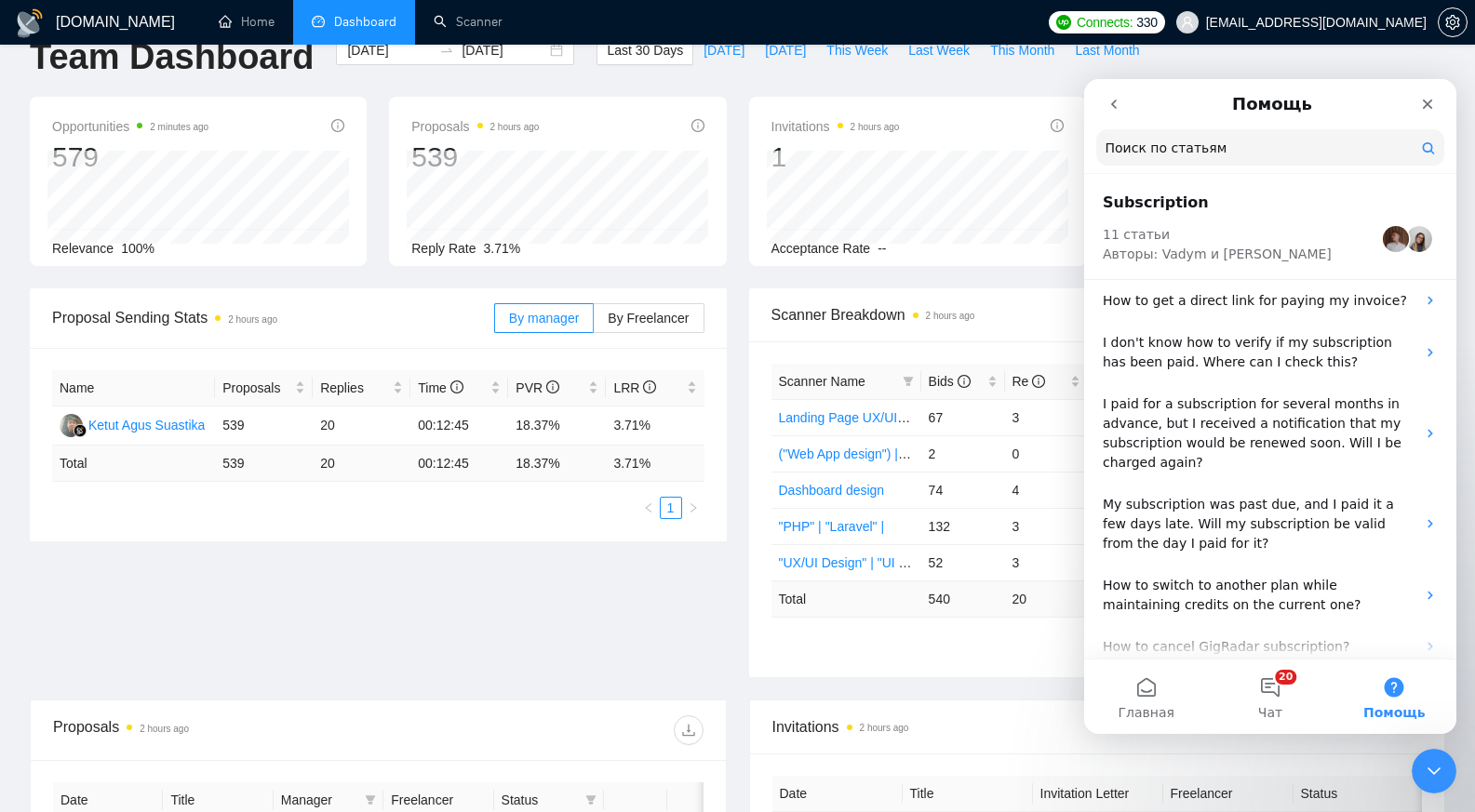
click at [1115, 102] on icon "go back" at bounding box center [1114, 105] width 6 height 9
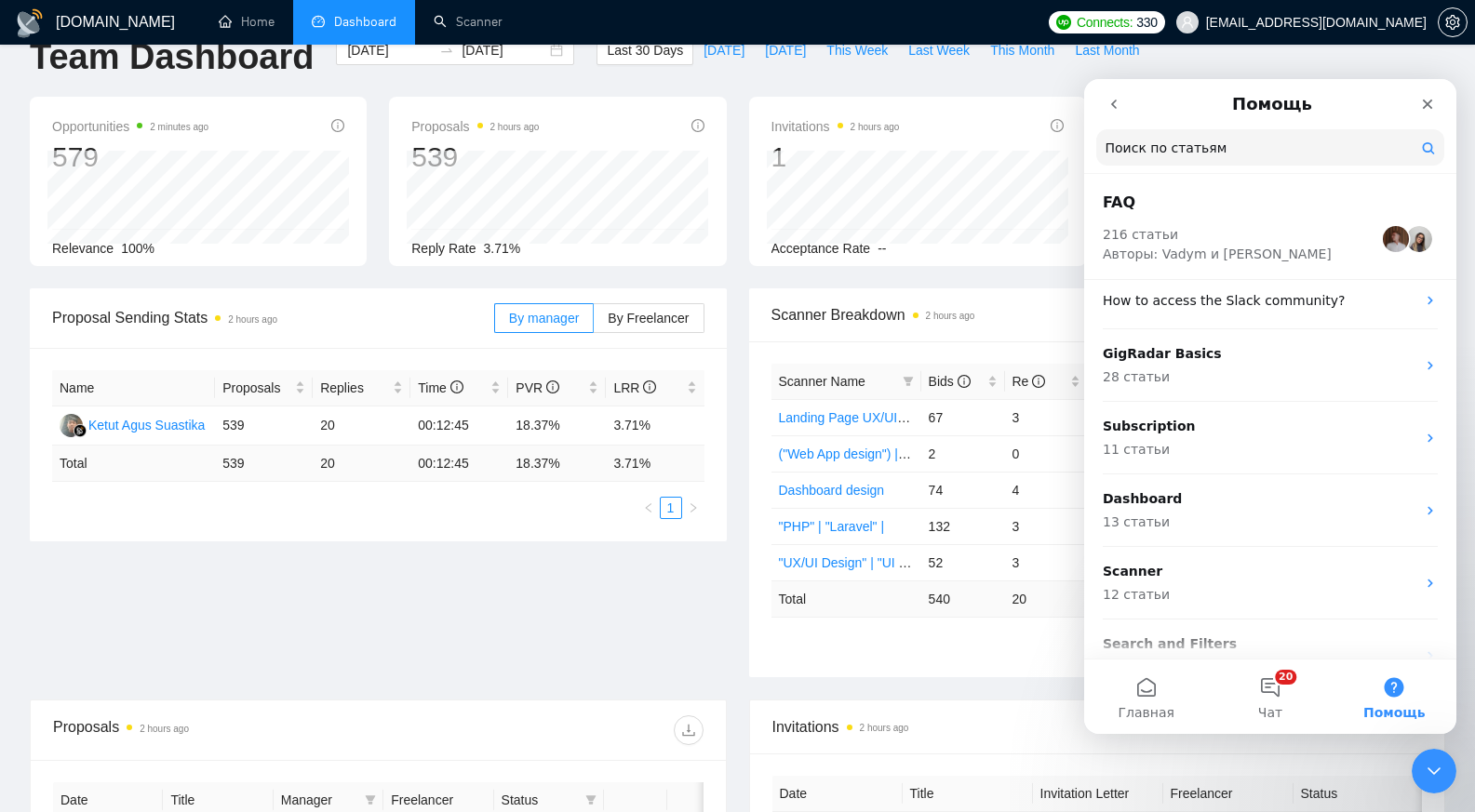
click at [1115, 102] on icon "go back" at bounding box center [1114, 105] width 6 height 9
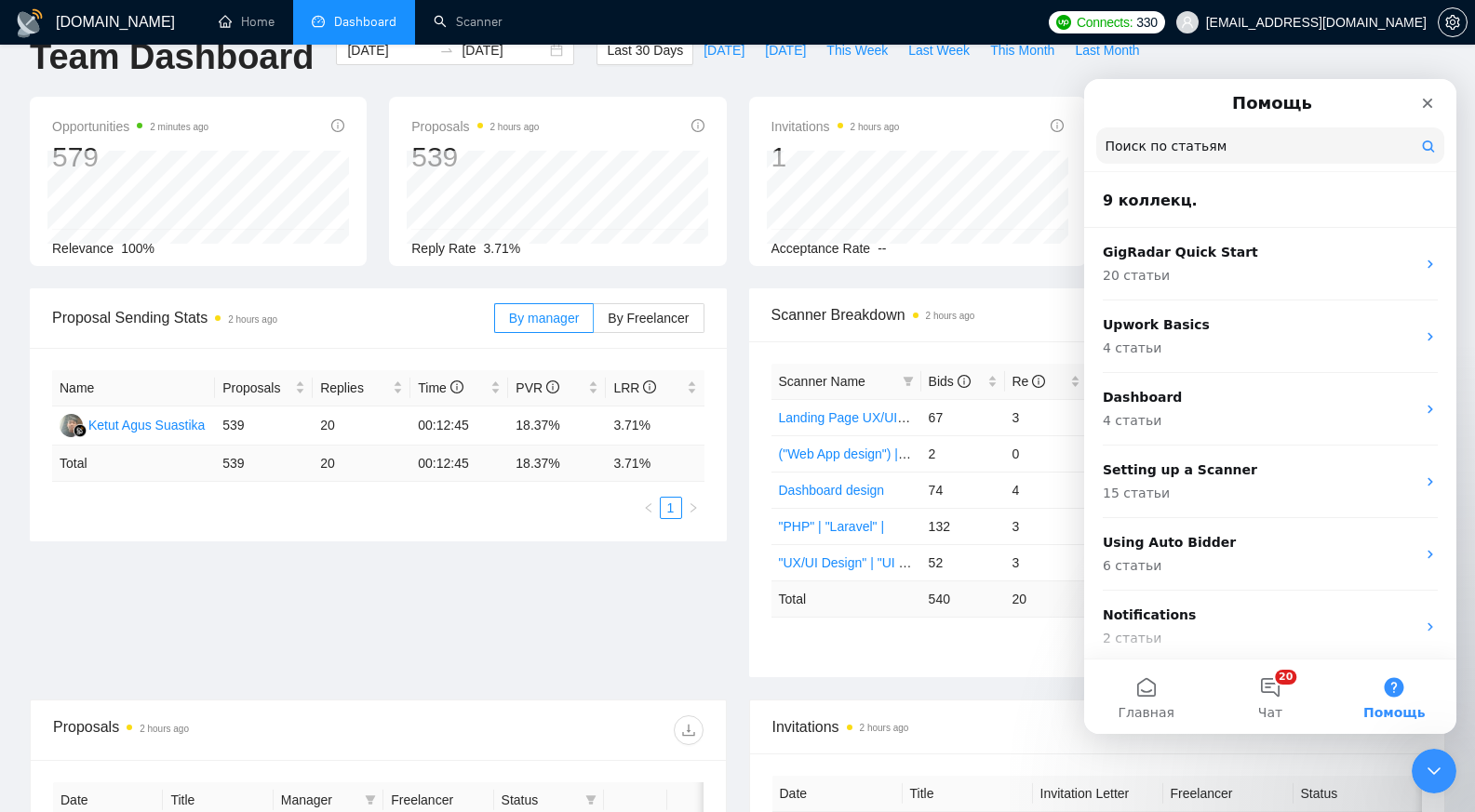
click at [1398, 685] on button "Помощь" at bounding box center [1394, 697] width 124 height 75
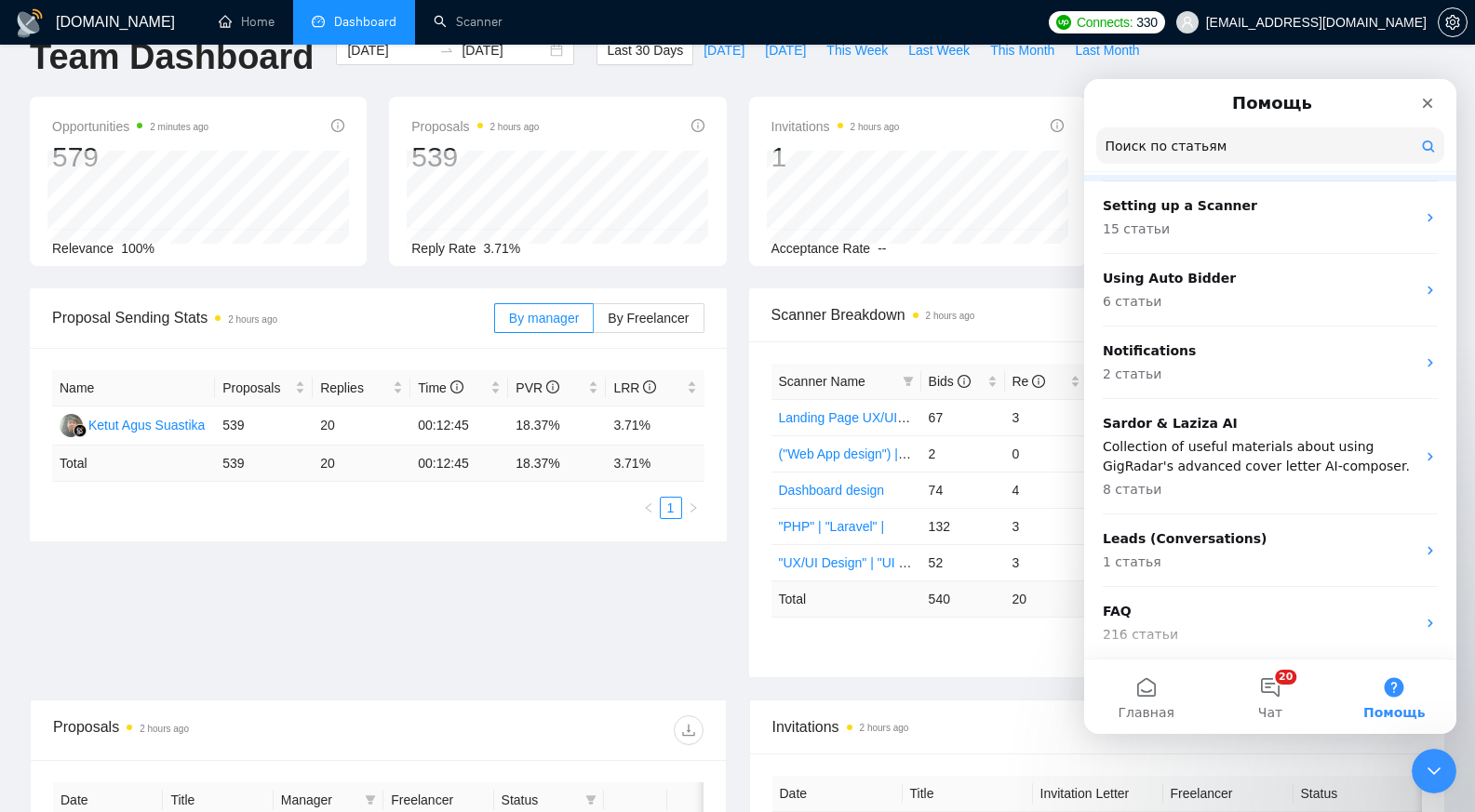
scroll to position [0, 0]
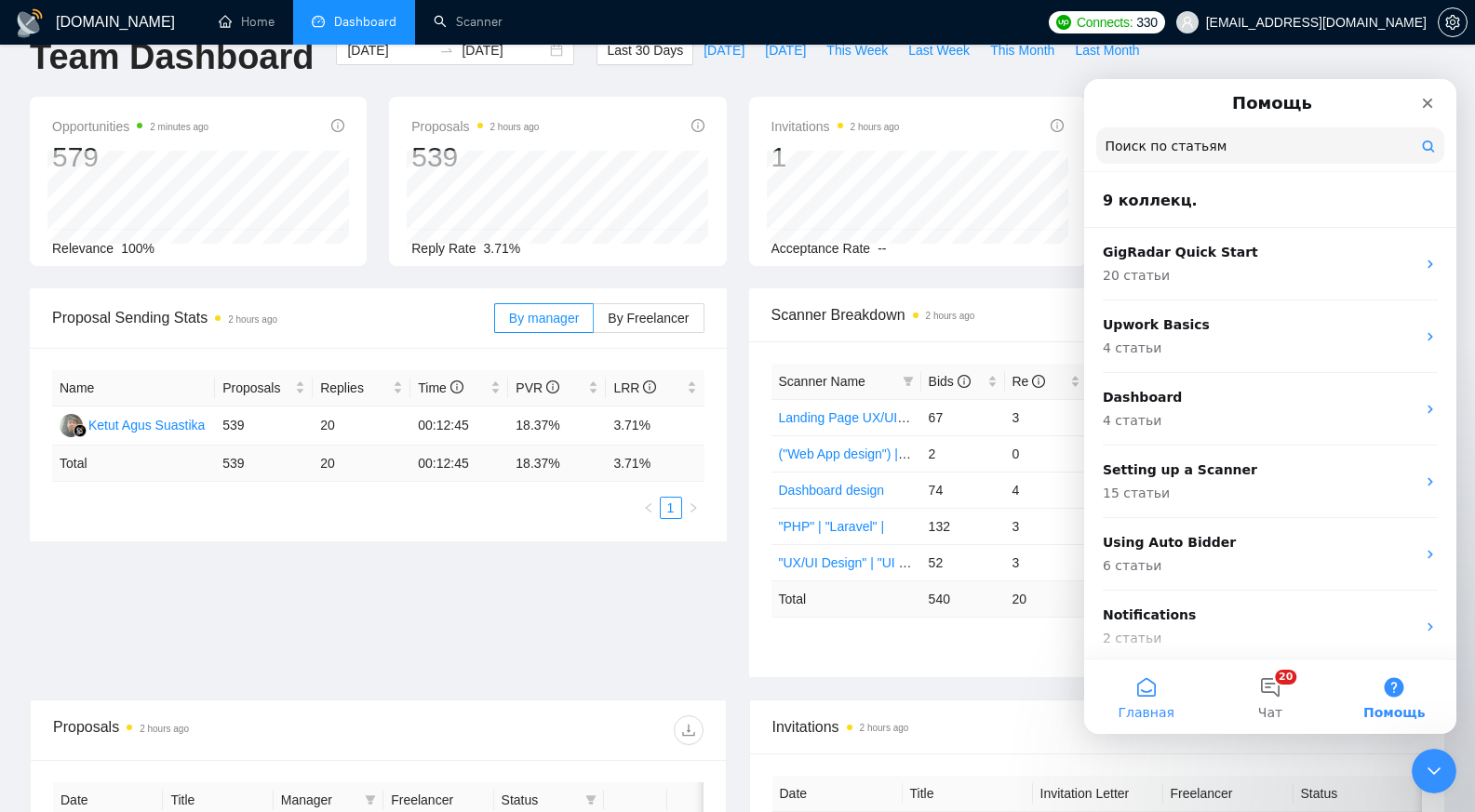
click at [1145, 686] on button "Главная" at bounding box center [1145, 697] width 124 height 75
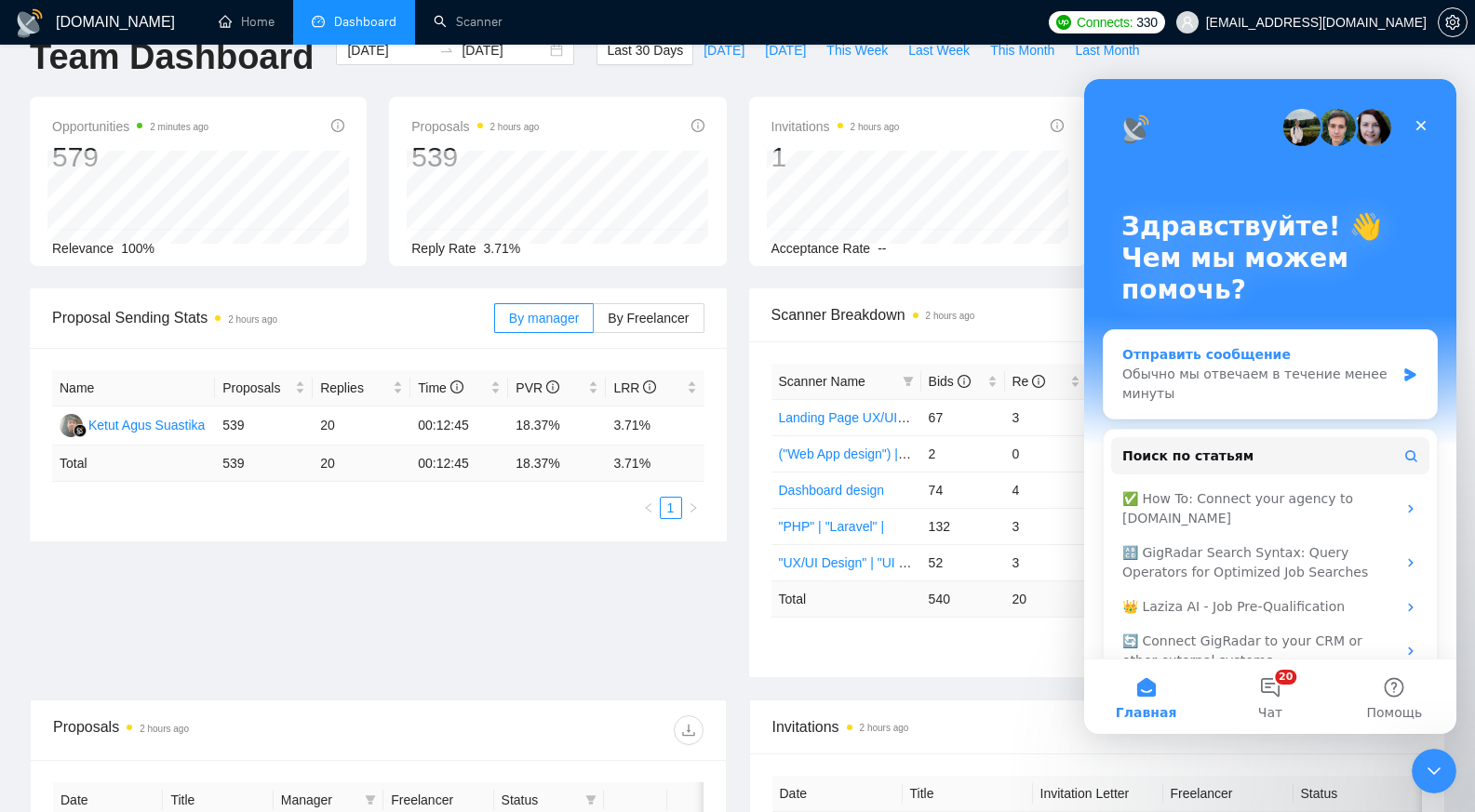
click at [1277, 388] on div "Обычно мы отвечаем в течение менее минуты" at bounding box center [1258, 385] width 273 height 39
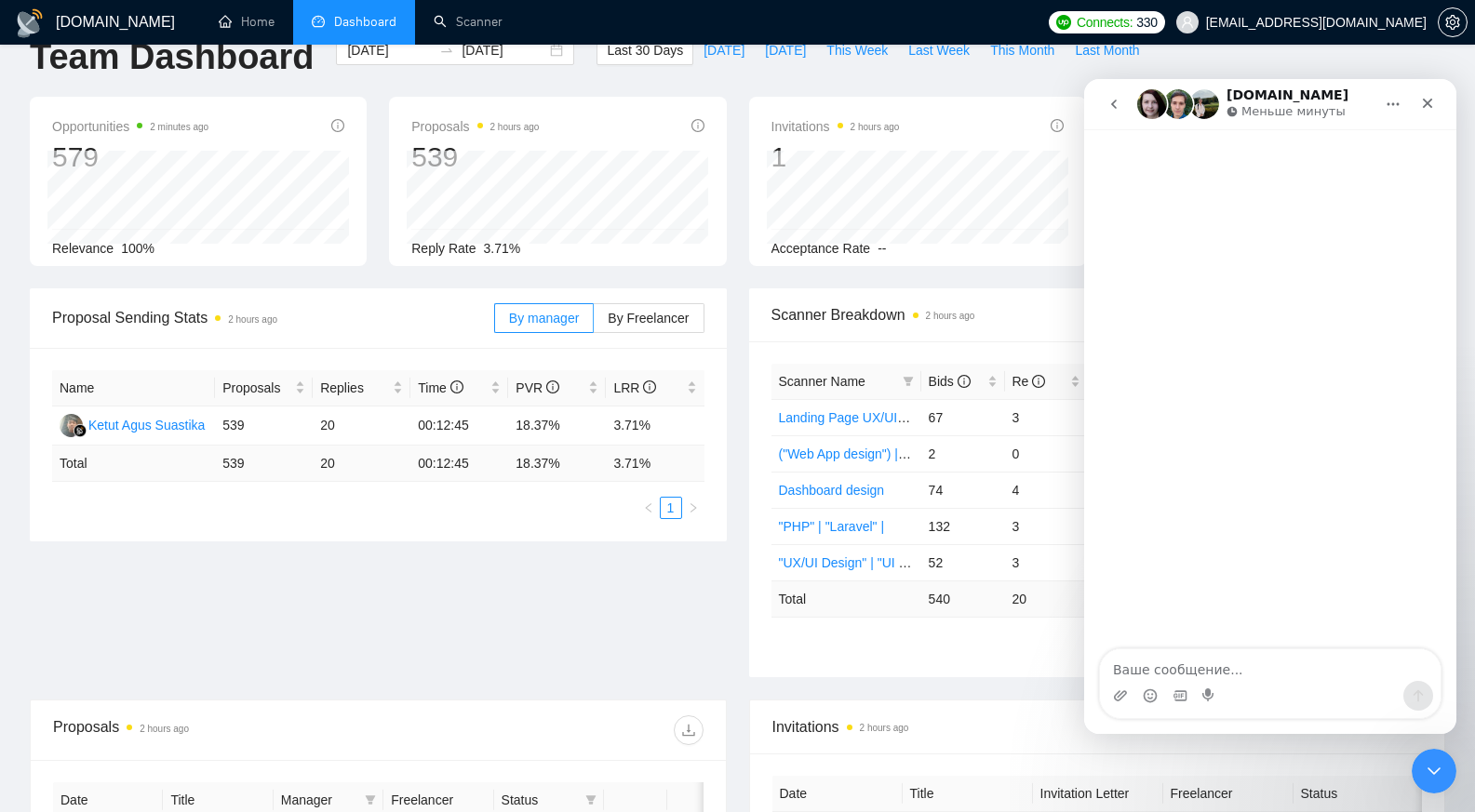
click at [1159, 672] on textarea "Ваше сообщение..." at bounding box center [1270, 665] width 341 height 32
click at [1449, 28] on icon "setting" at bounding box center [1453, 22] width 15 height 15
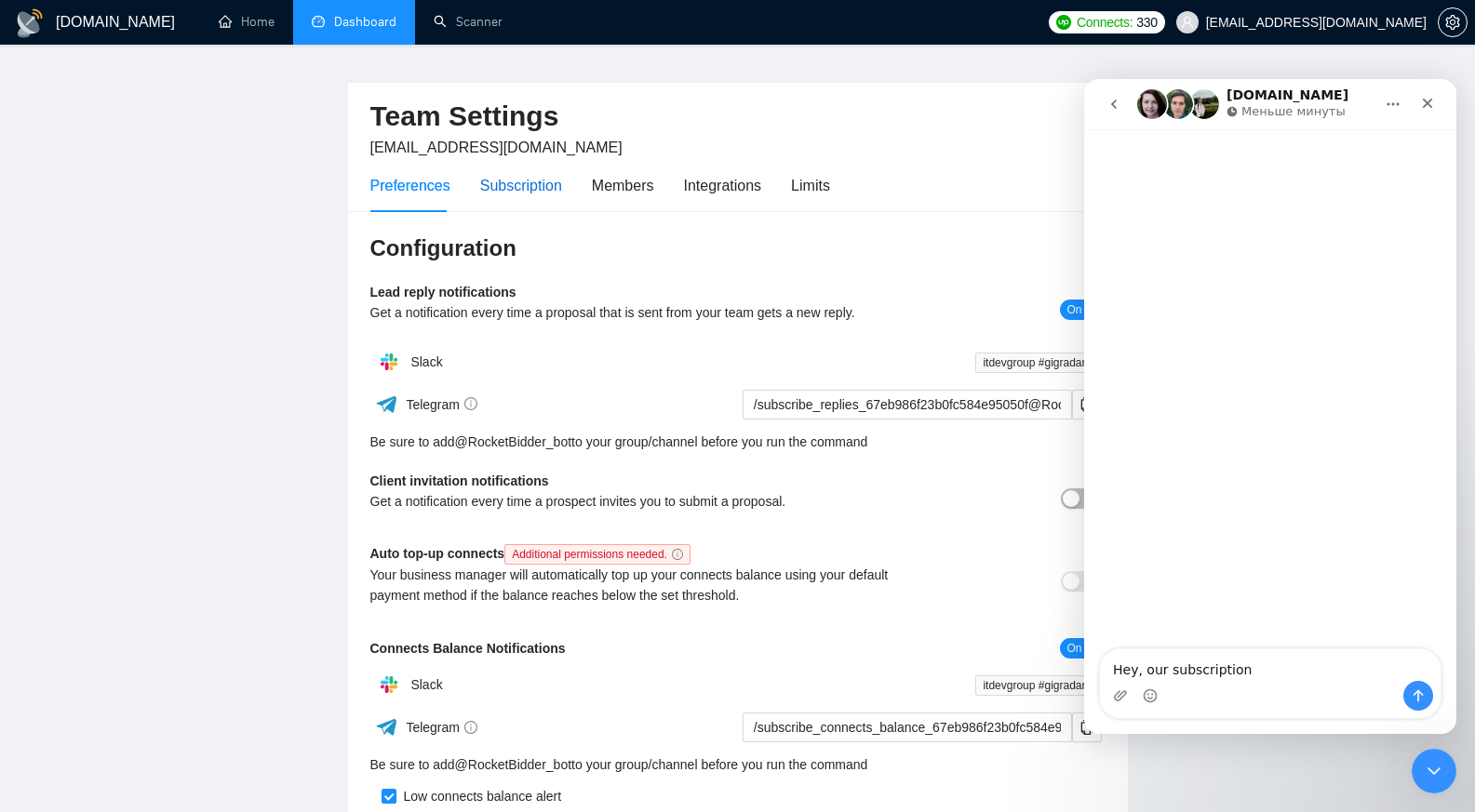
click at [545, 186] on div "Subscription" at bounding box center [521, 185] width 82 height 23
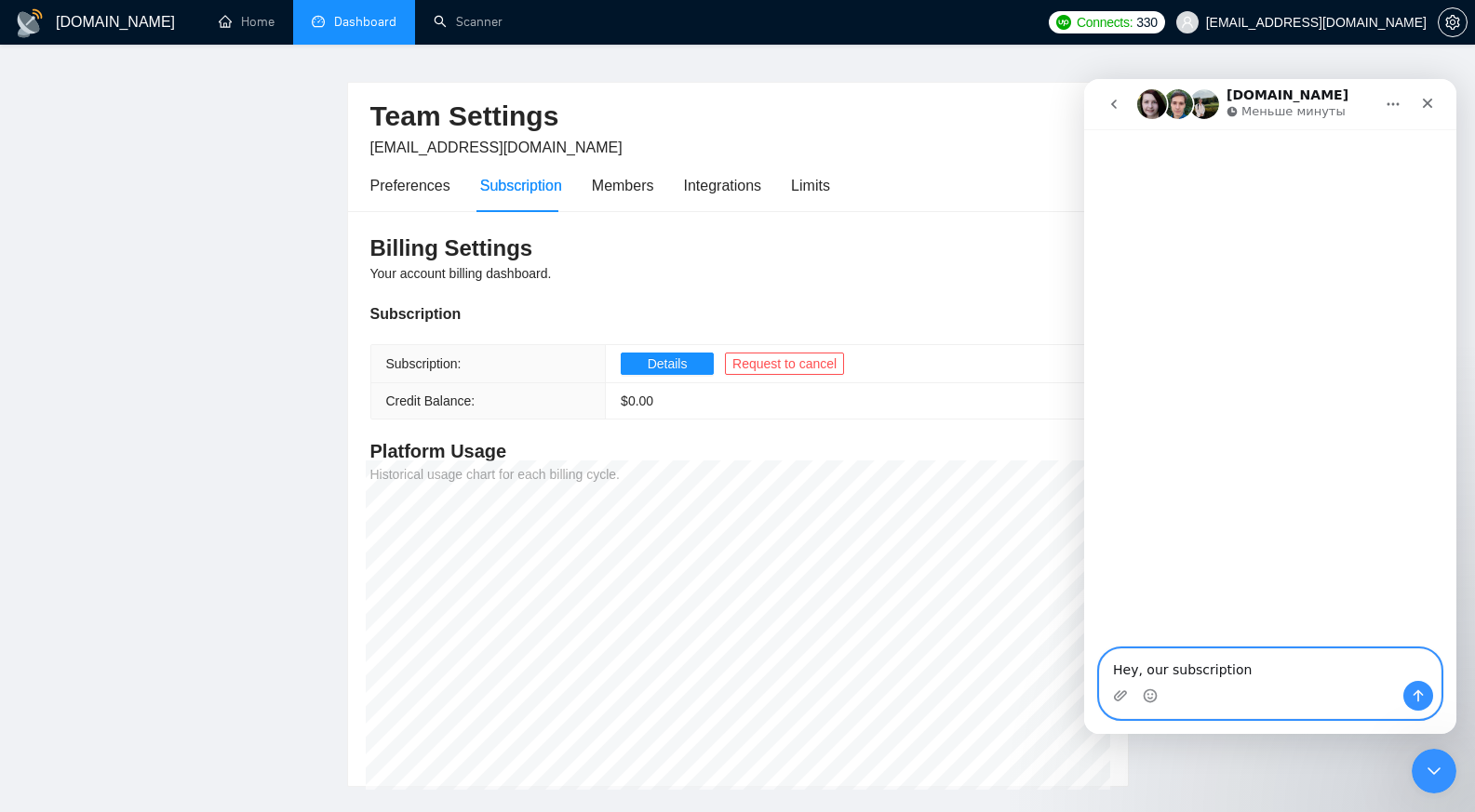
click at [1252, 669] on textarea "Hey, our subscription" at bounding box center [1270, 665] width 341 height 32
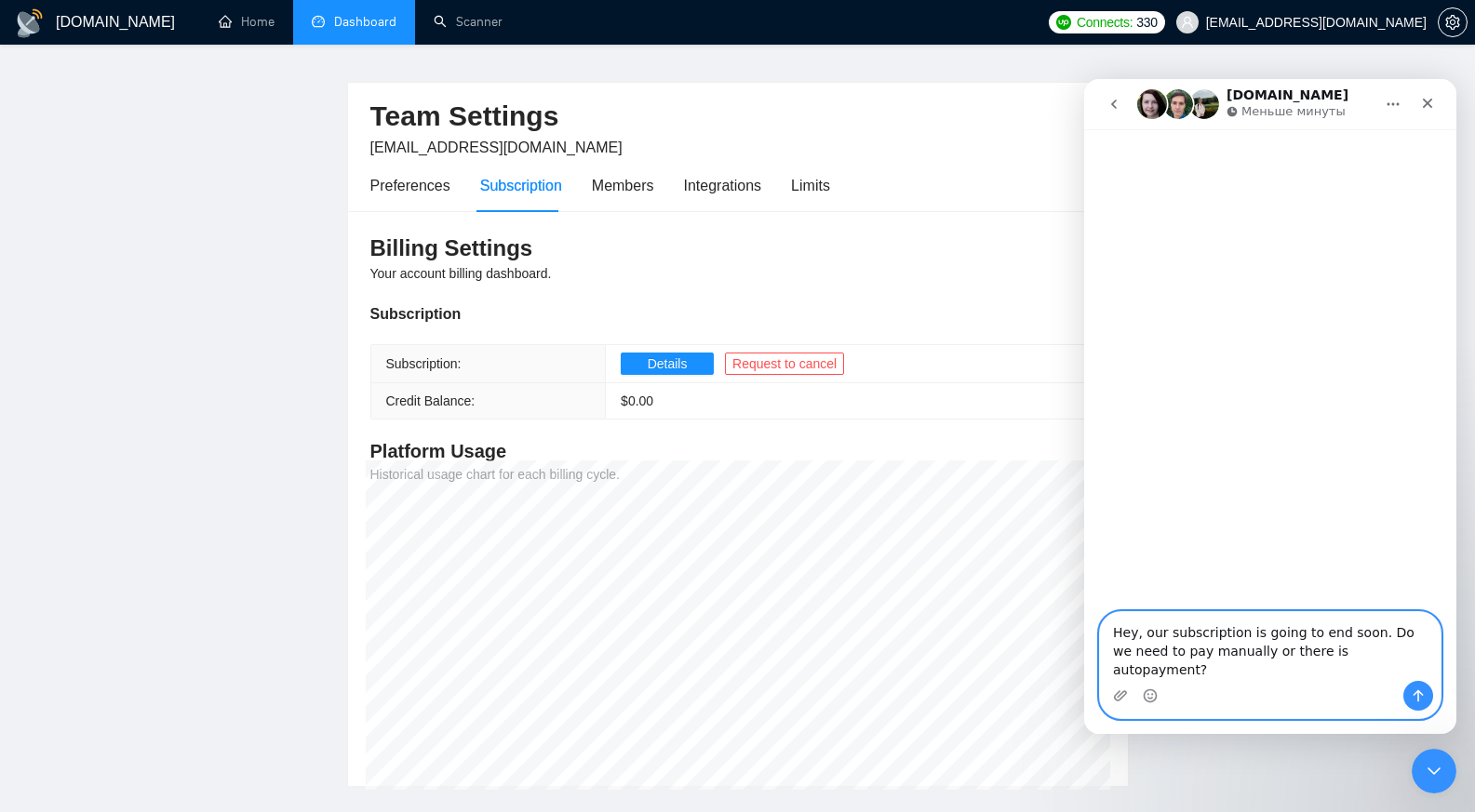
type textarea "Hey, our subscription is going to end soon. Do we need to pay manually or there…"
click at [1370, 676] on textarea "Hey, our subscription is going to end soon. Do we need to pay manually or there…" at bounding box center [1270, 647] width 341 height 69
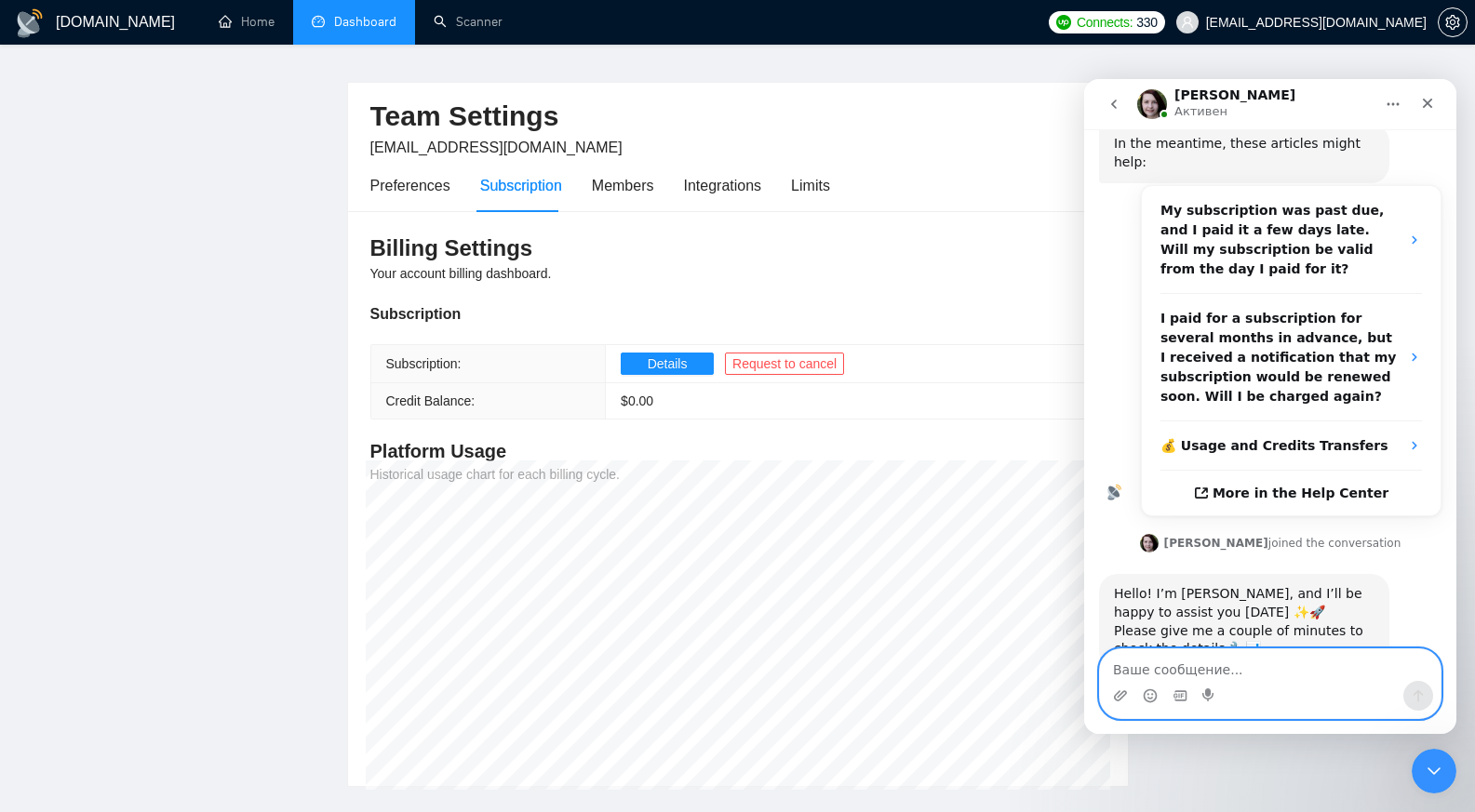
scroll to position [258, 0]
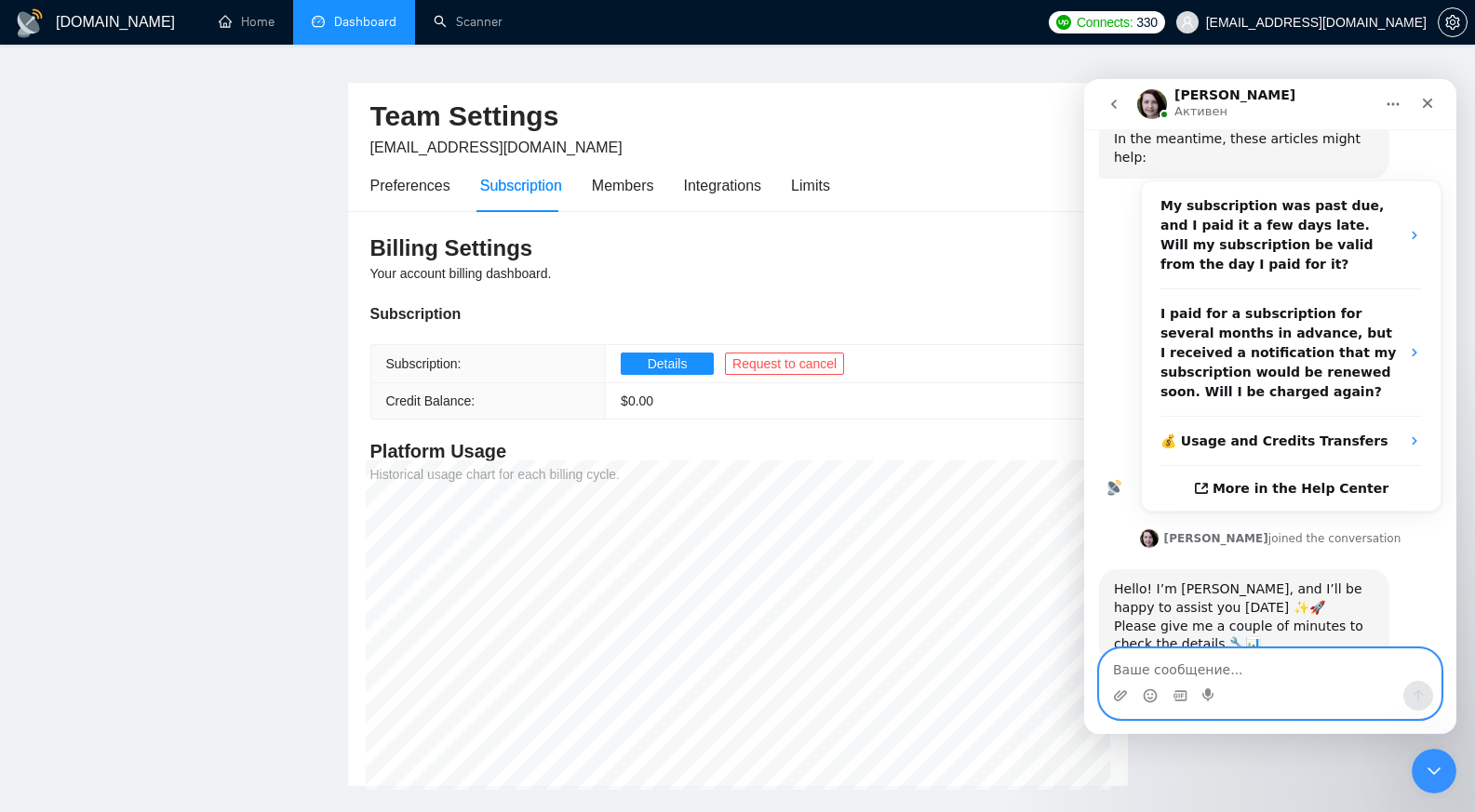
click at [1145, 665] on textarea "Ваше сообщение..." at bounding box center [1270, 665] width 341 height 32
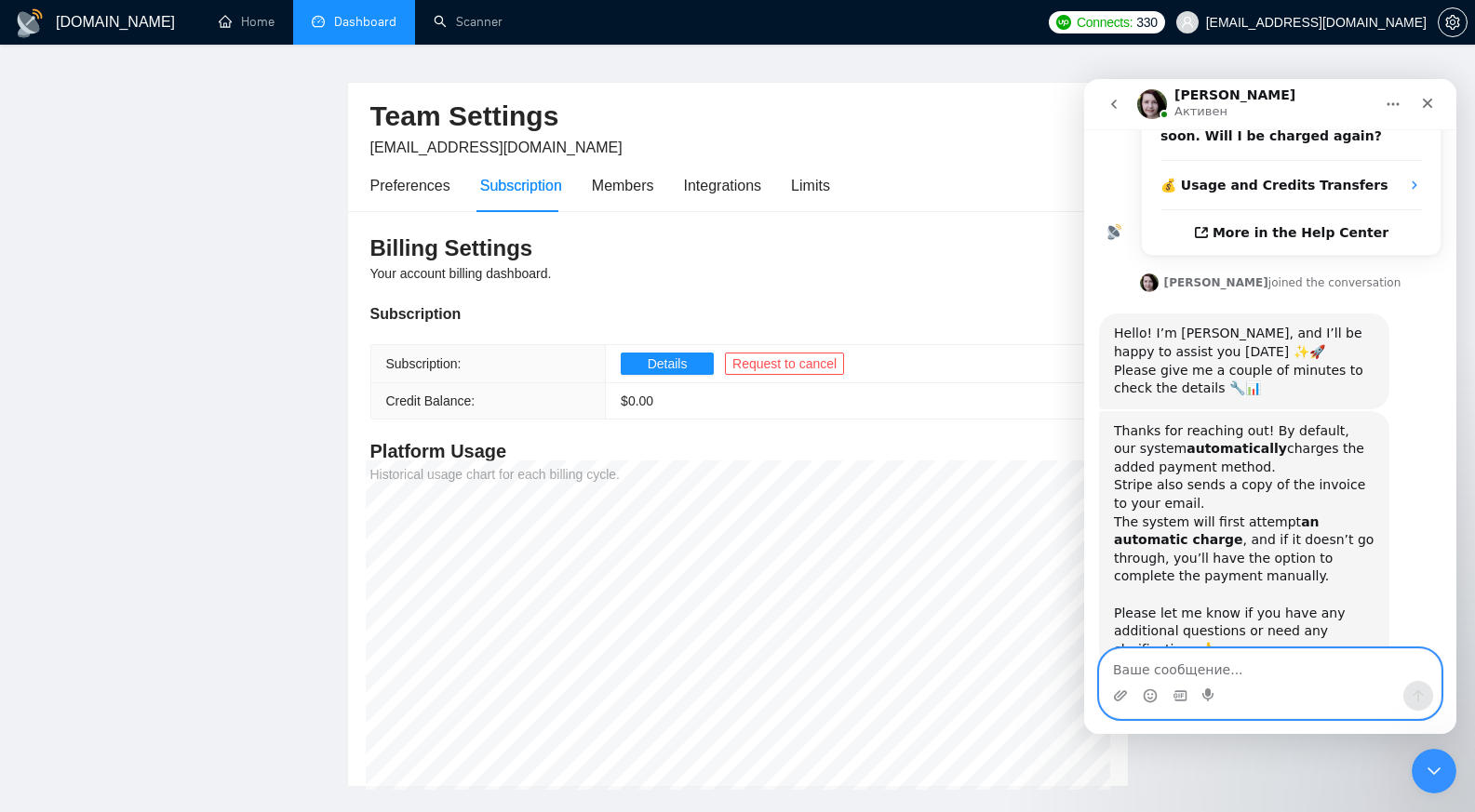
scroll to position [518, 0]
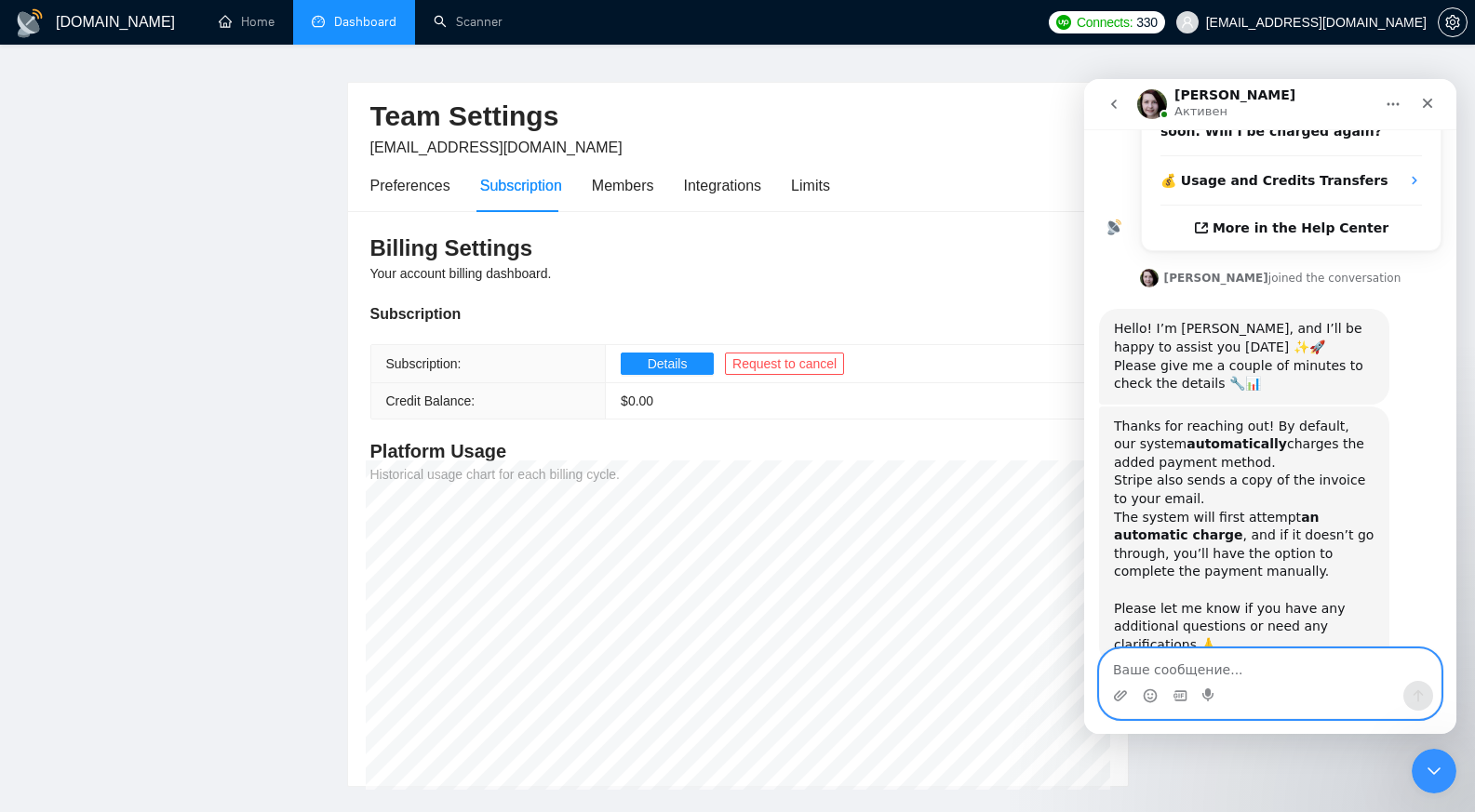
click at [1154, 665] on textarea "Ваше сообщение..." at bounding box center [1270, 665] width 341 height 32
type textarea "thanks for help. That's it"
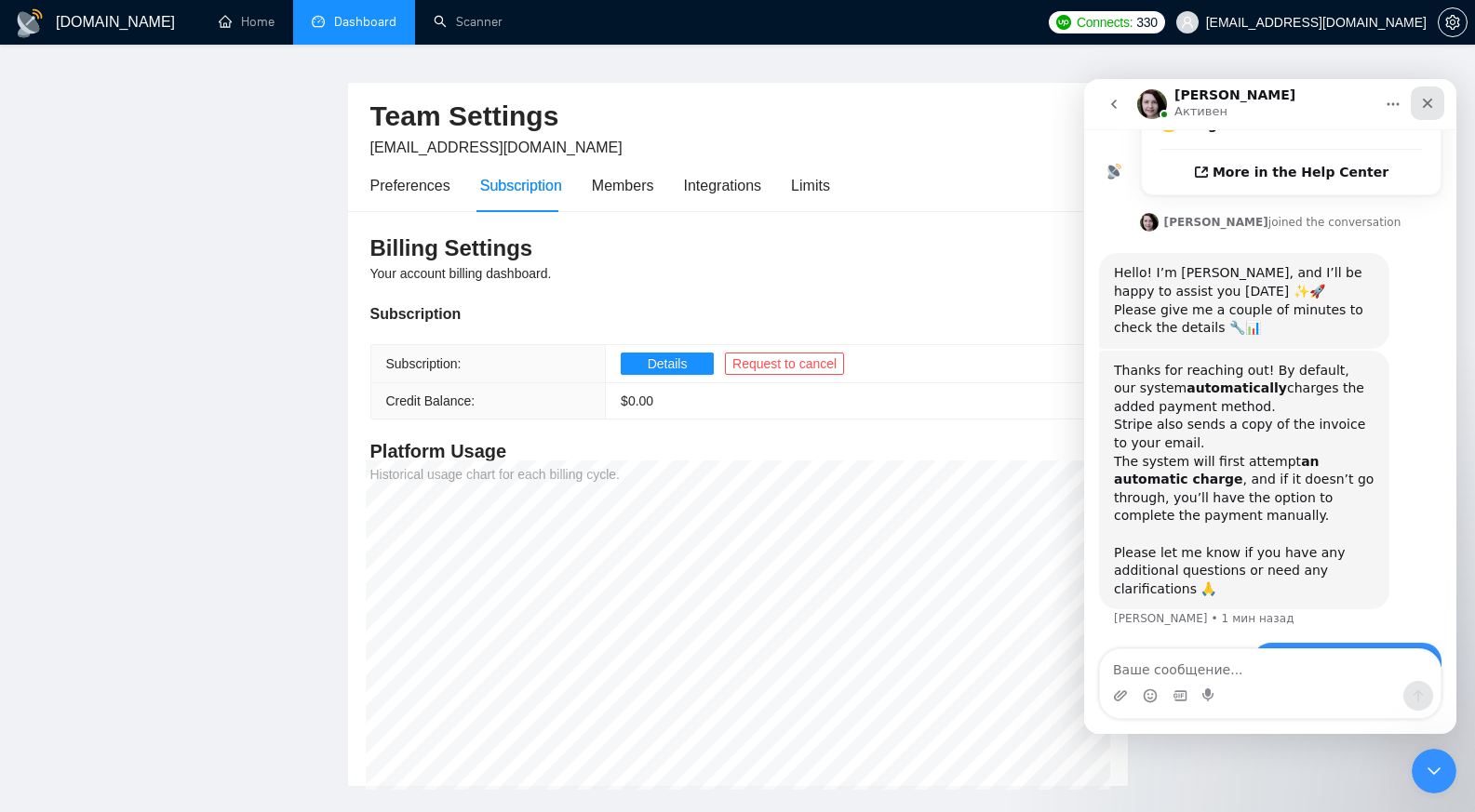
click at [1423, 100] on icon "Закрыть" at bounding box center [1427, 104] width 15 height 15
